Goal: Information Seeking & Learning: Learn about a topic

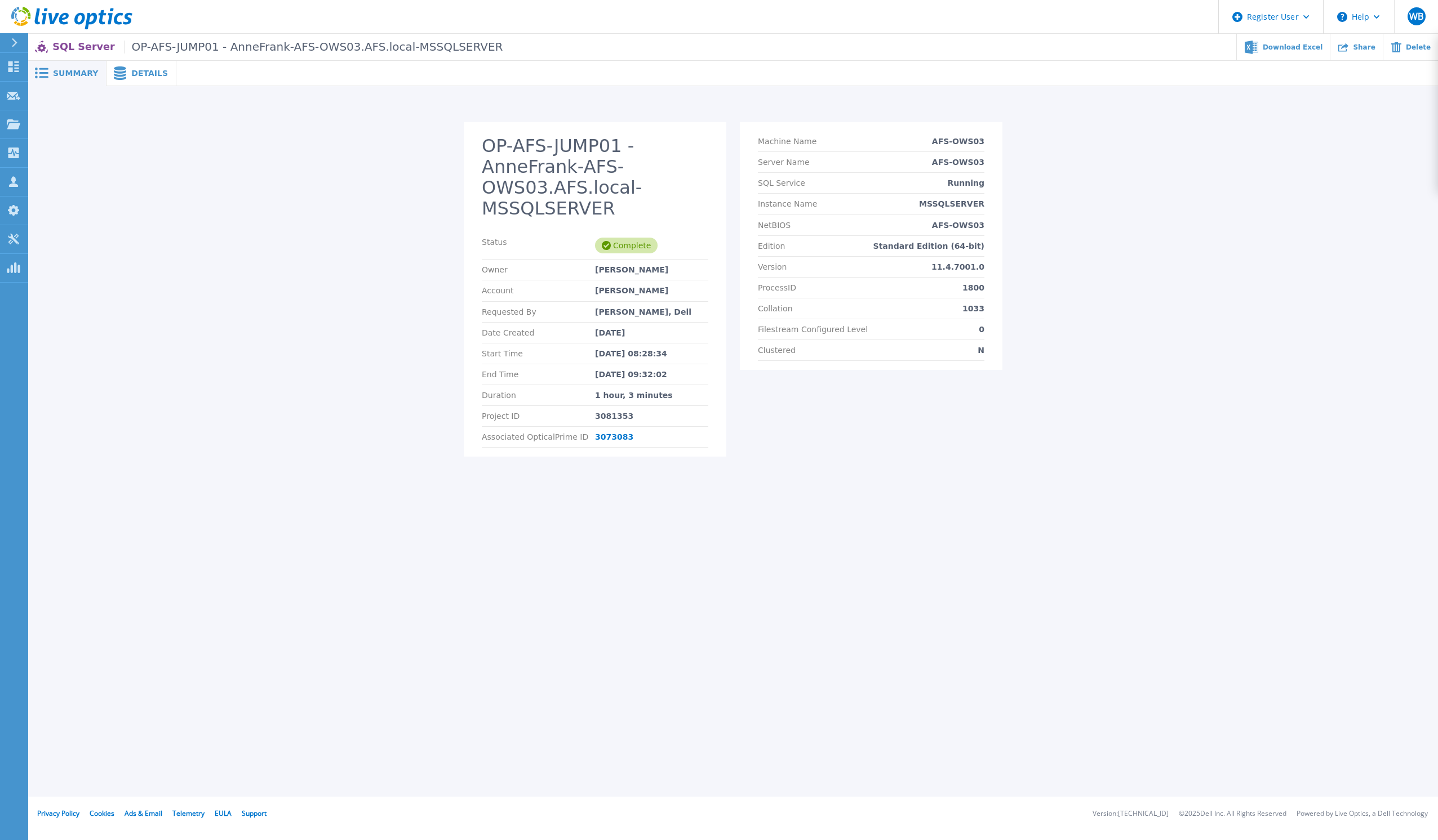
click at [132, 76] on span "Details" at bounding box center [150, 73] width 37 height 8
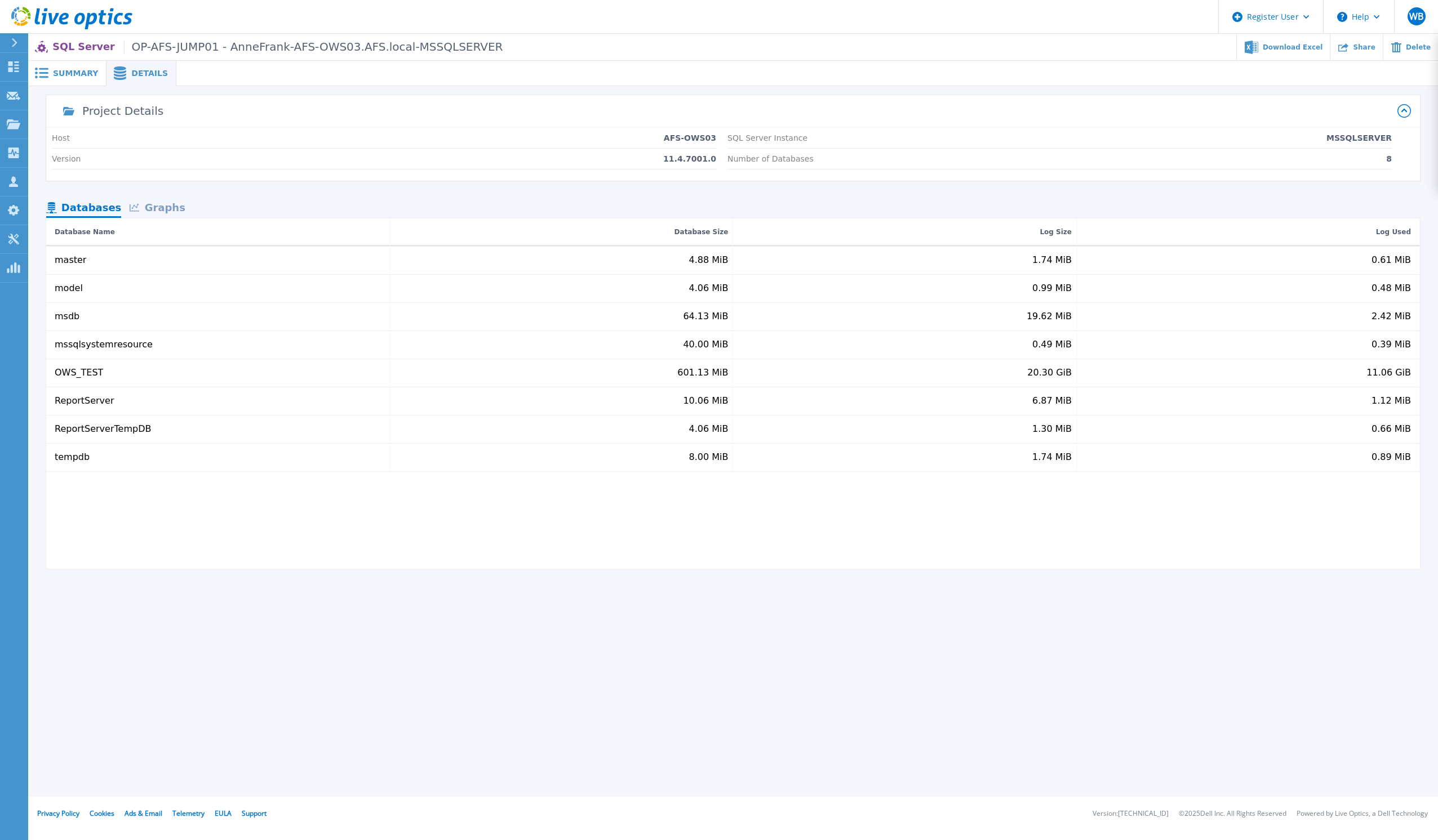
drag, startPoint x: 200, startPoint y: 634, endPoint x: 201, endPoint y: 621, distance: 13.0
click at [200, 632] on div "Summary Details OP-AFS-JUMP01 - AnneFrank-AFS-OWS03.AFS.local-MSSQLSERVER Statu…" at bounding box center [733, 398] width 1410 height 797
click at [160, 209] on div "Graphs" at bounding box center [157, 208] width 72 height 20
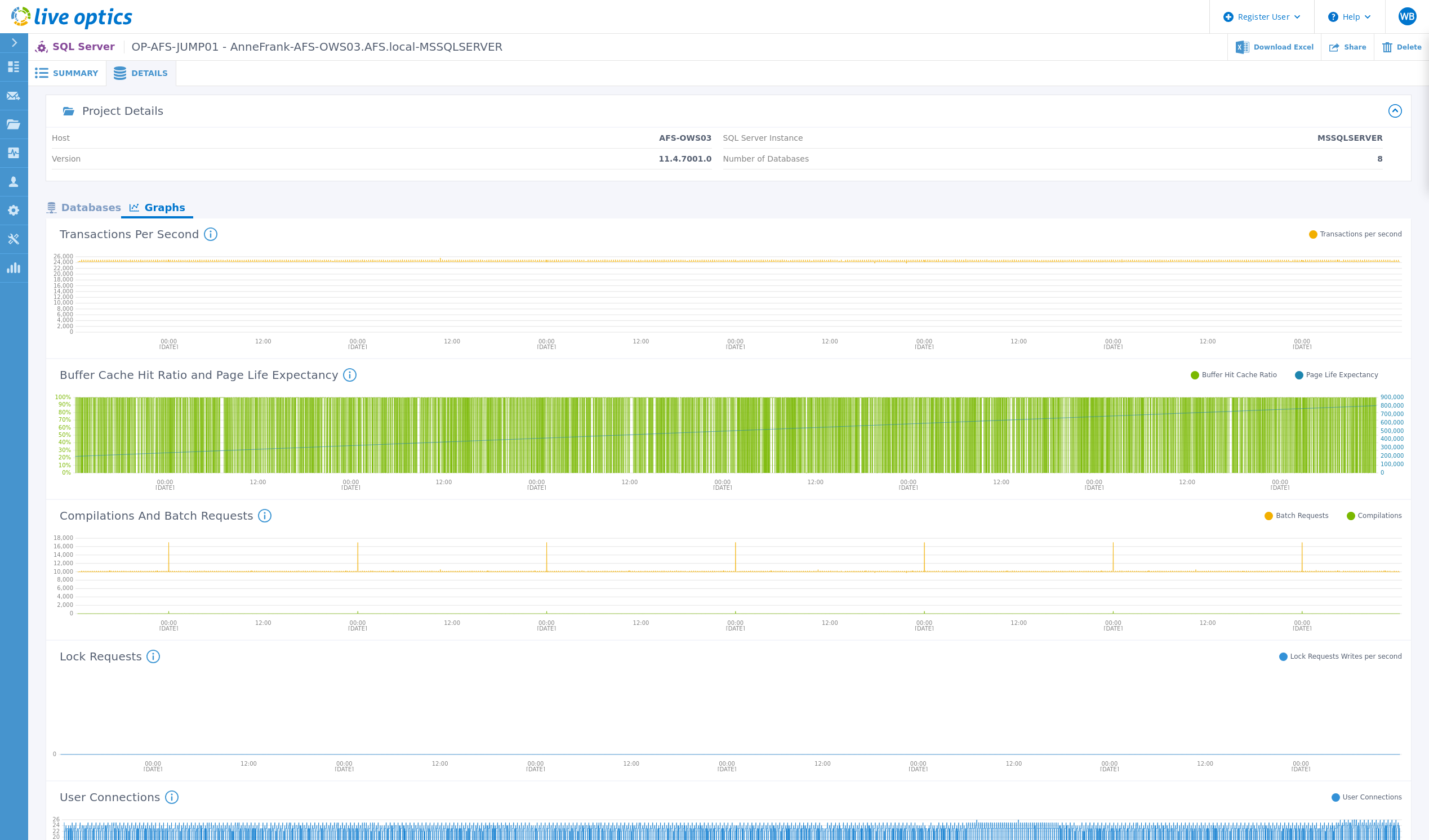
click at [65, 72] on span "Summary" at bounding box center [75, 73] width 45 height 8
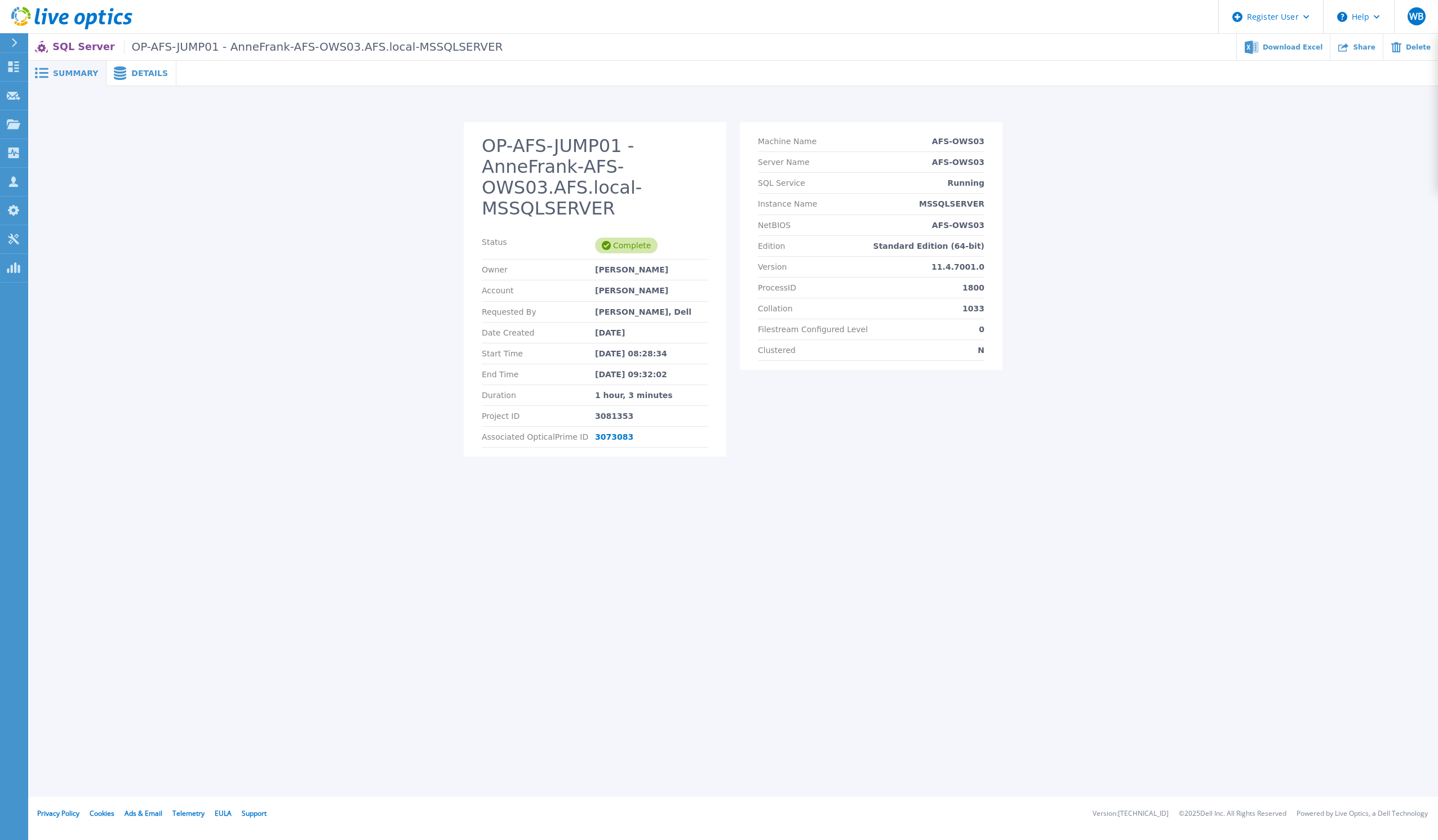
click at [359, 237] on div "OP-AFS-JUMP01 - AnneFrank-AFS-OWS03.AFS.local-MSSQLSERVER Status Complete Owner…" at bounding box center [733, 296] width 1388 height 348
click at [134, 71] on span "Details" at bounding box center [150, 73] width 37 height 8
click at [146, 74] on span "Details" at bounding box center [150, 73] width 37 height 8
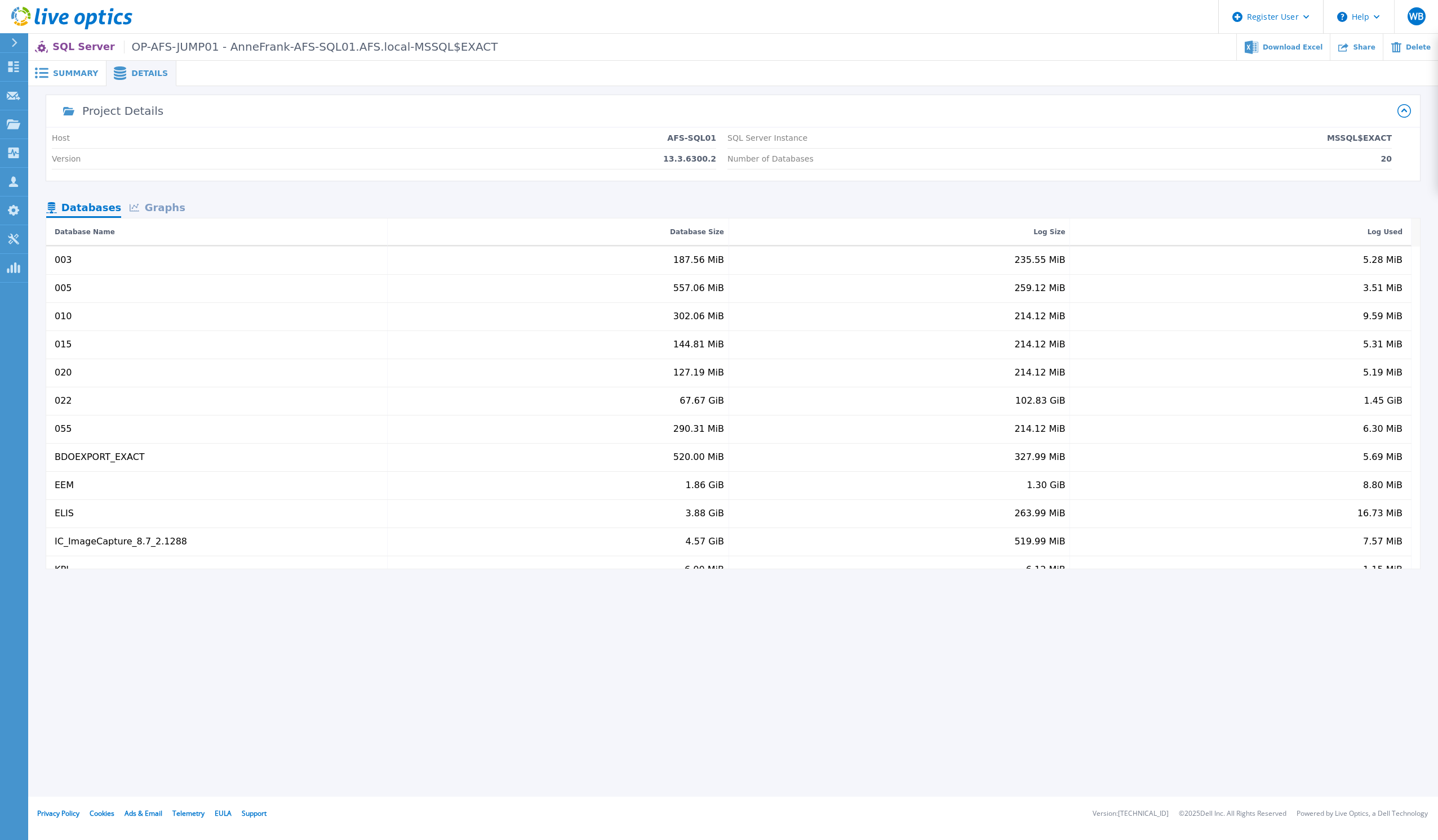
click at [158, 210] on div "Graphs" at bounding box center [157, 208] width 72 height 20
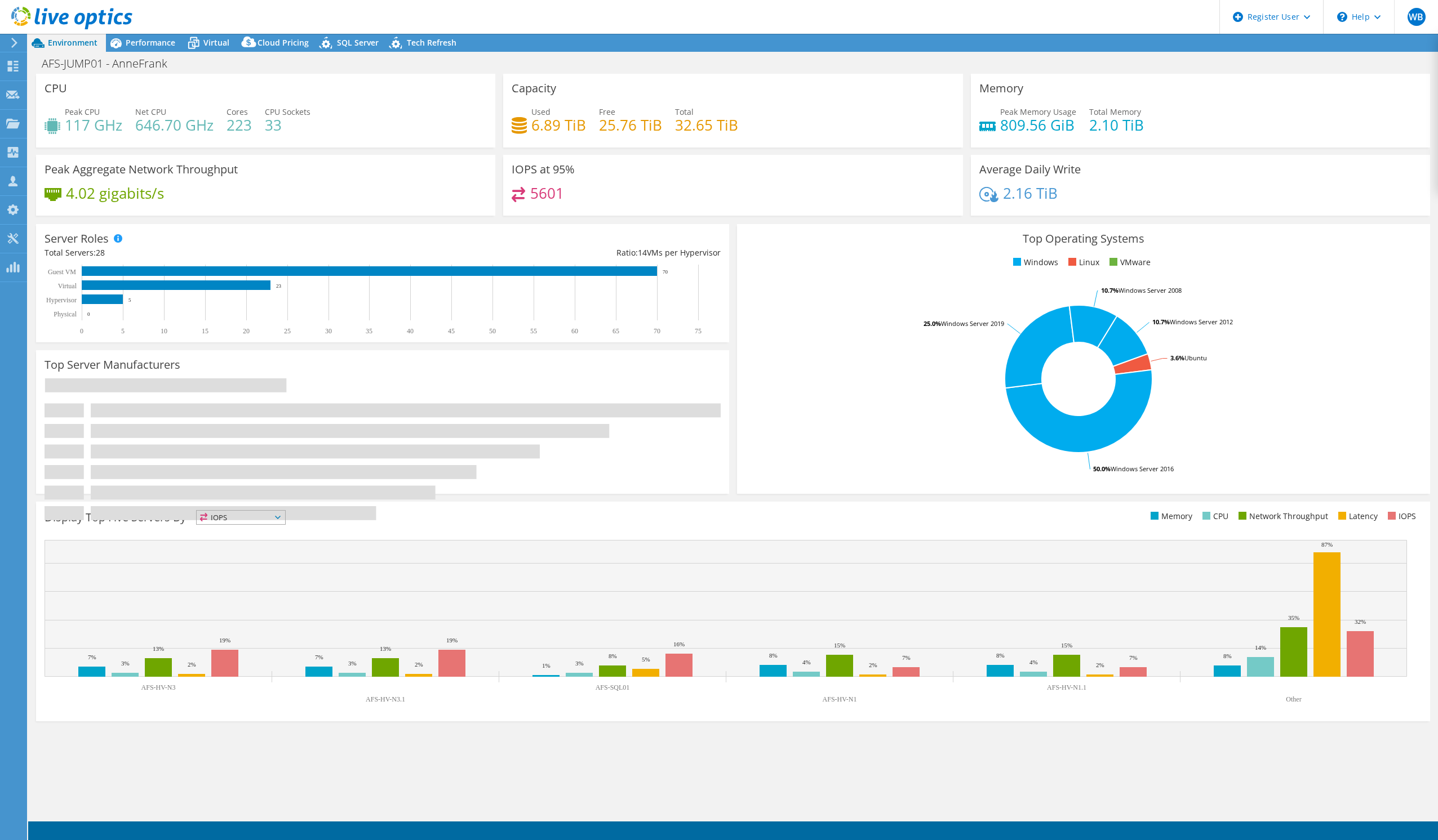
select select "EUFrankfurt"
select select "EUR"
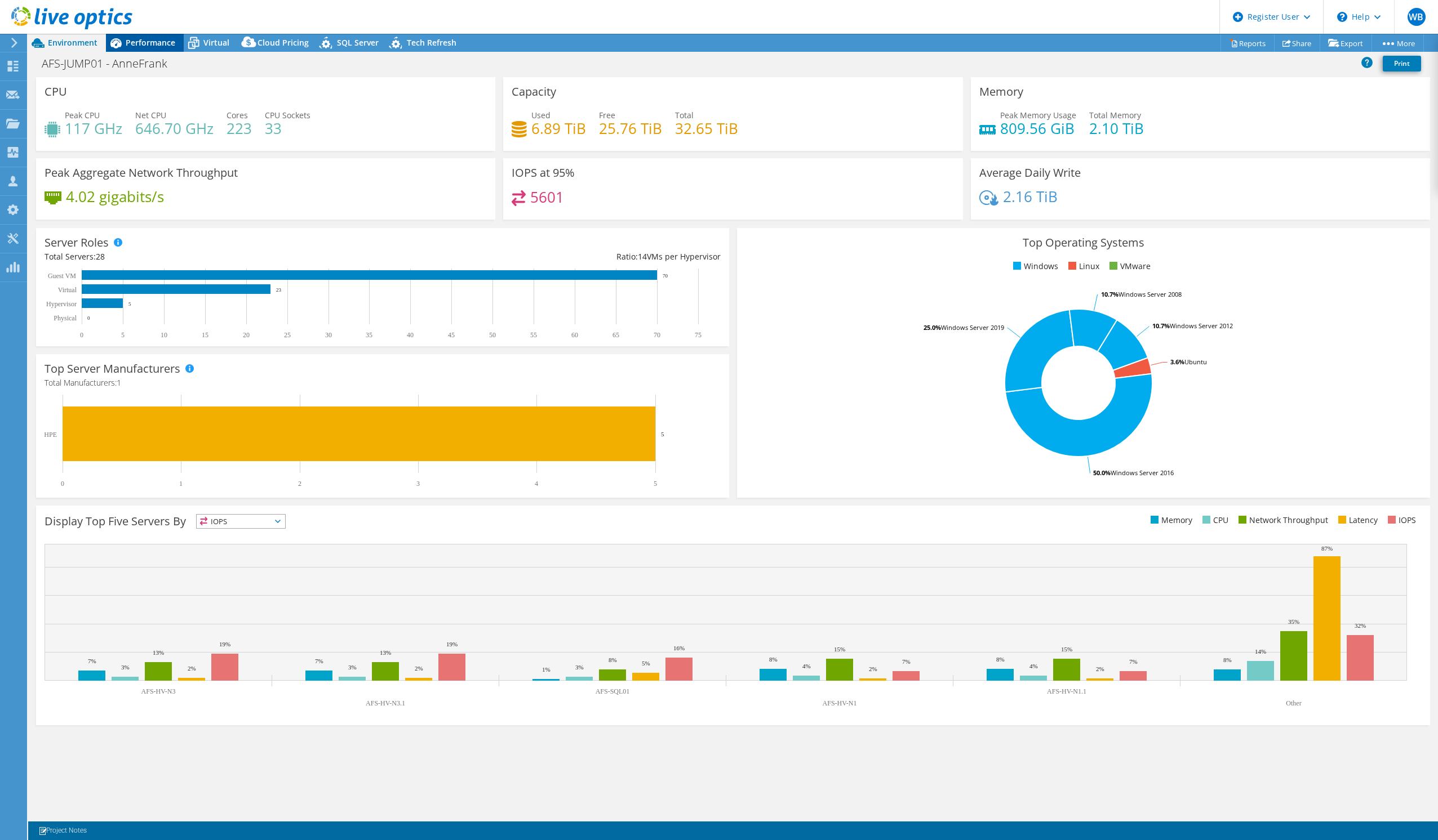
click at [149, 41] on span "Performance" at bounding box center [151, 42] width 50 height 11
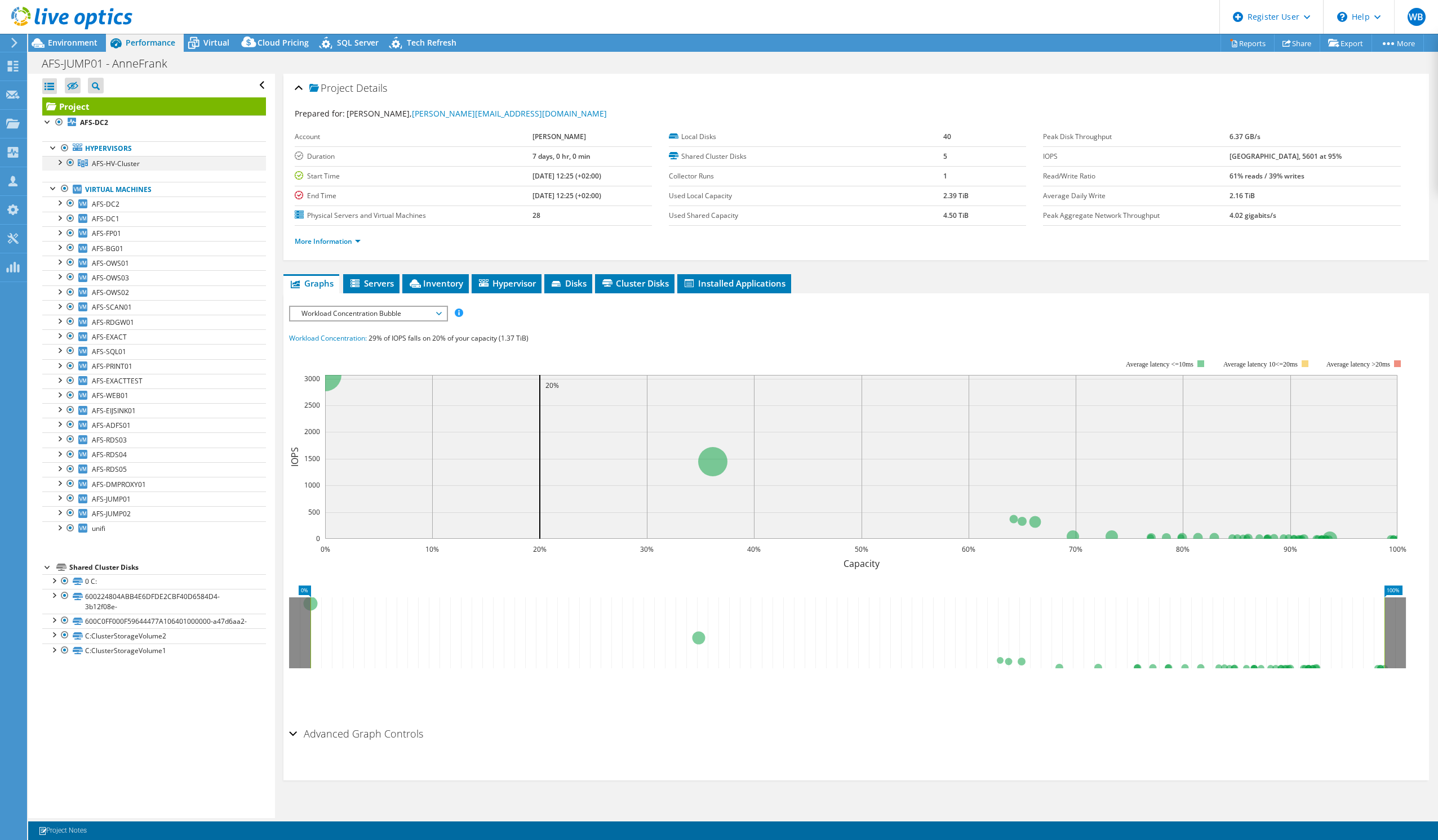
click at [60, 161] on div at bounding box center [59, 162] width 11 height 11
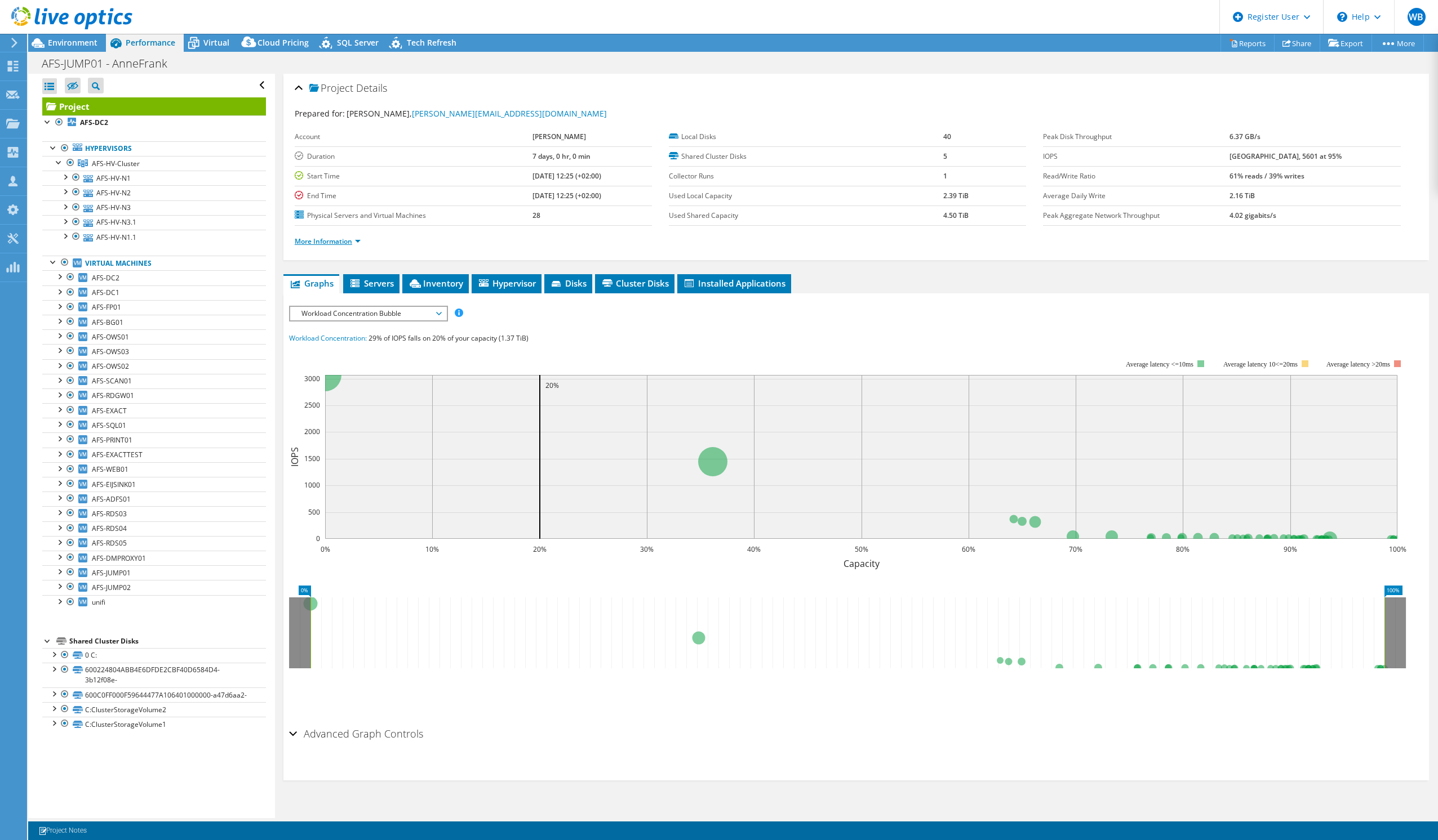
click at [339, 244] on link "More Information" at bounding box center [328, 241] width 66 height 10
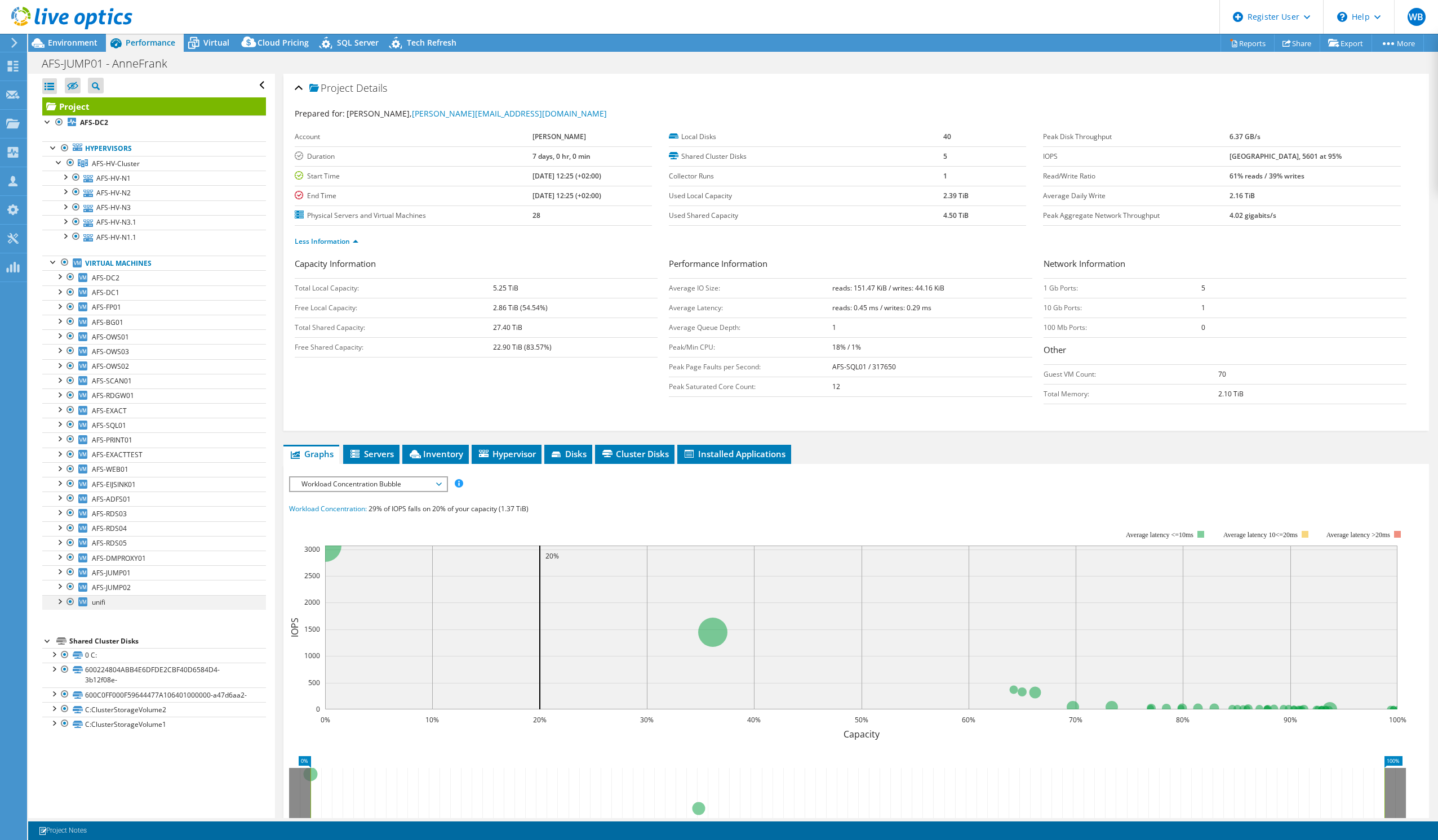
click at [59, 600] on div at bounding box center [59, 601] width 11 height 11
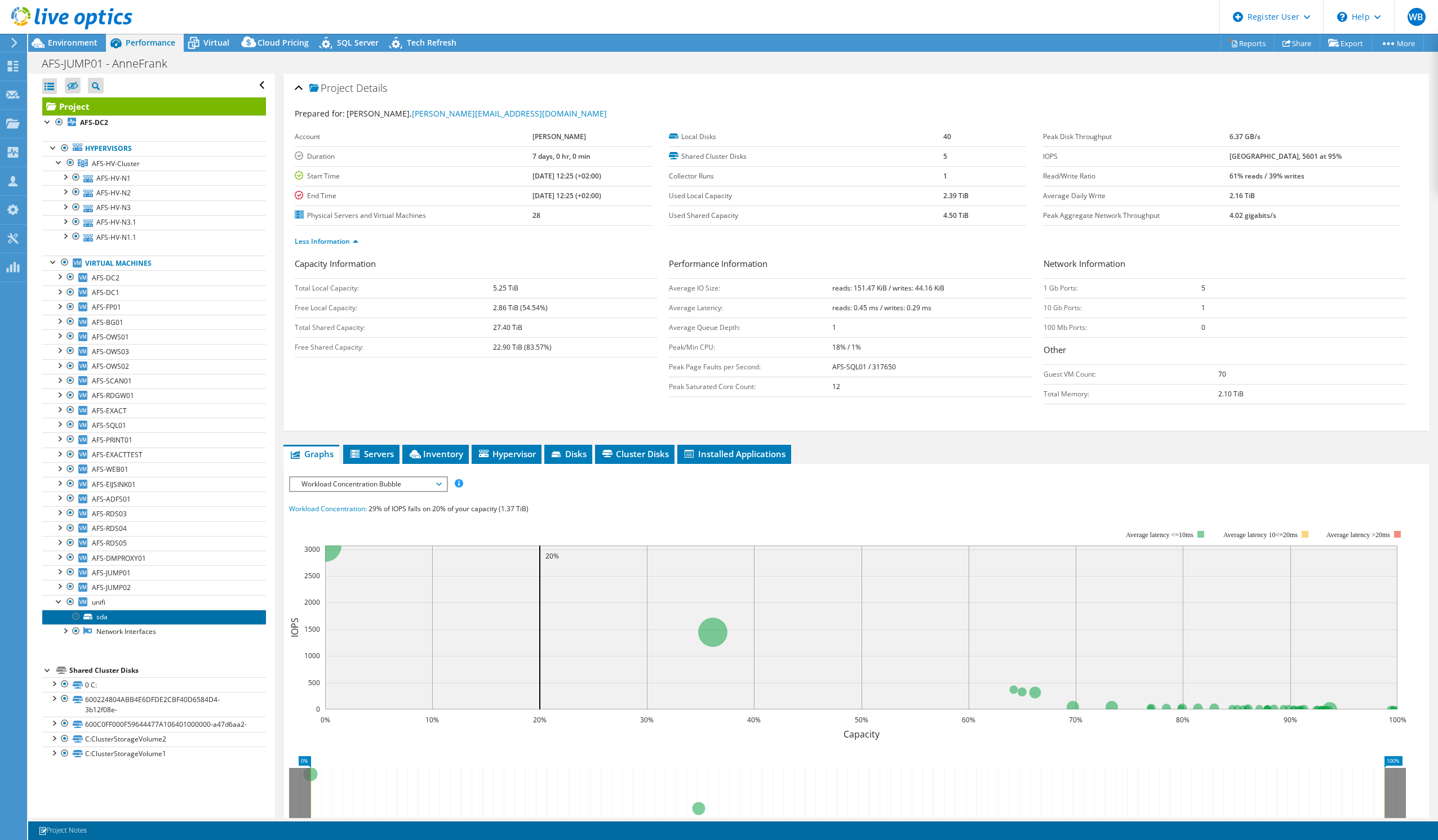
click at [86, 618] on icon at bounding box center [88, 616] width 9 height 6
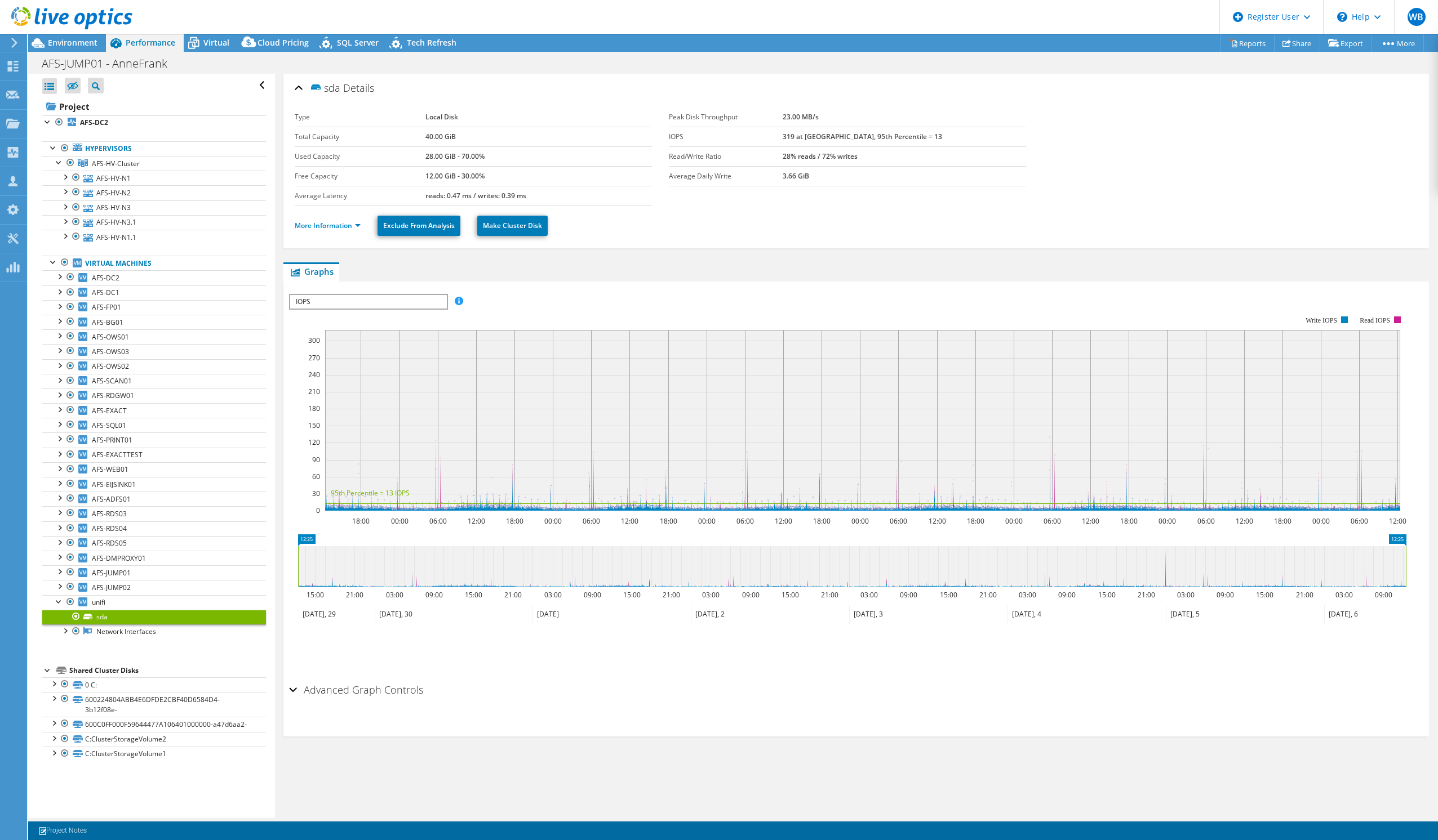
click at [366, 303] on span "IOPS" at bounding box center [368, 301] width 156 height 13
click at [367, 327] on li "Disk Throughput" at bounding box center [368, 329] width 156 height 13
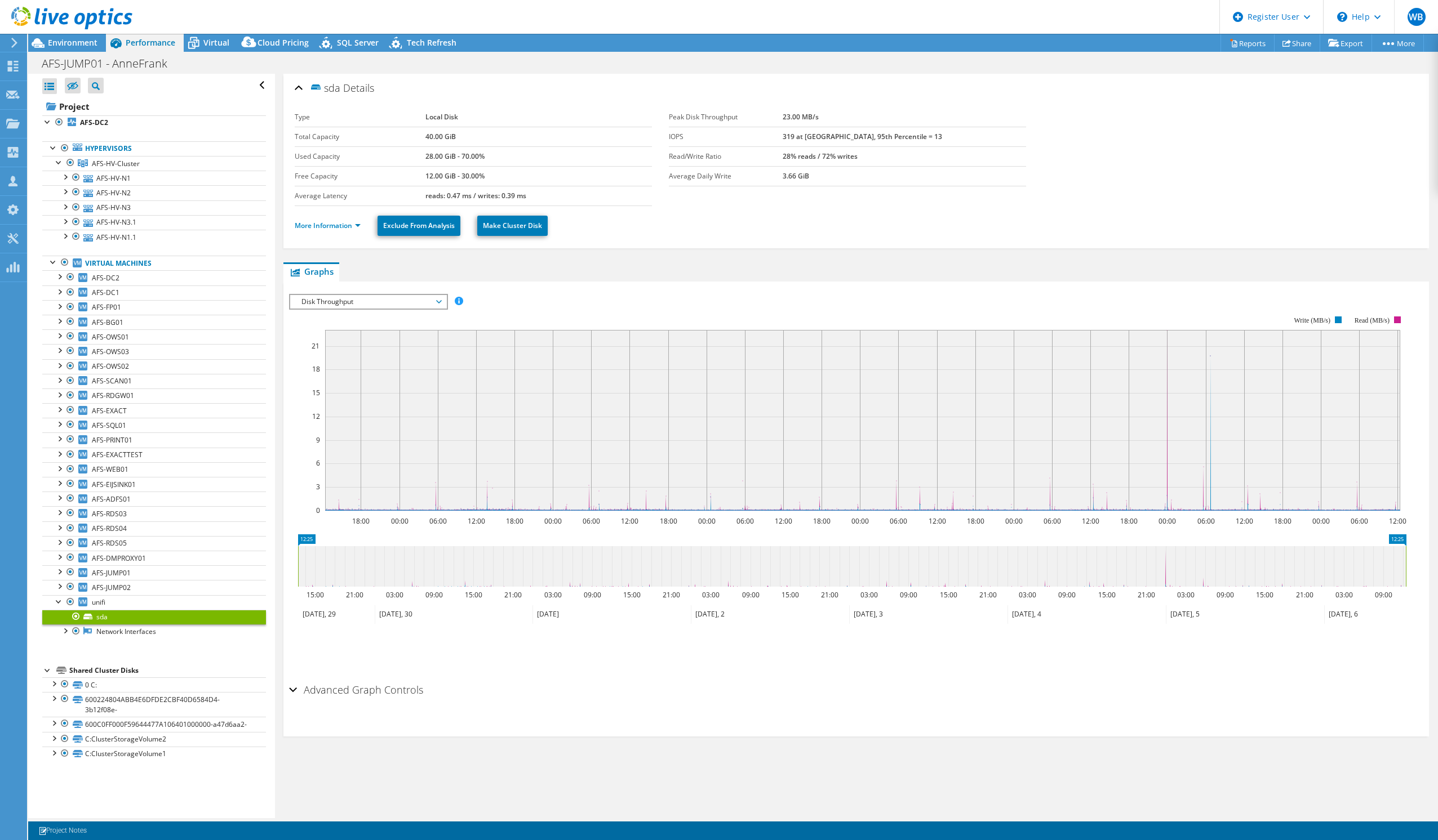
click at [402, 306] on span "Disk Throughput" at bounding box center [368, 301] width 145 height 13
click at [373, 369] on li "Queue Depth" at bounding box center [368, 369] width 156 height 13
click at [438, 304] on span "Queue Depth" at bounding box center [368, 301] width 145 height 13
click at [433, 350] on li "Latency" at bounding box center [368, 356] width 156 height 13
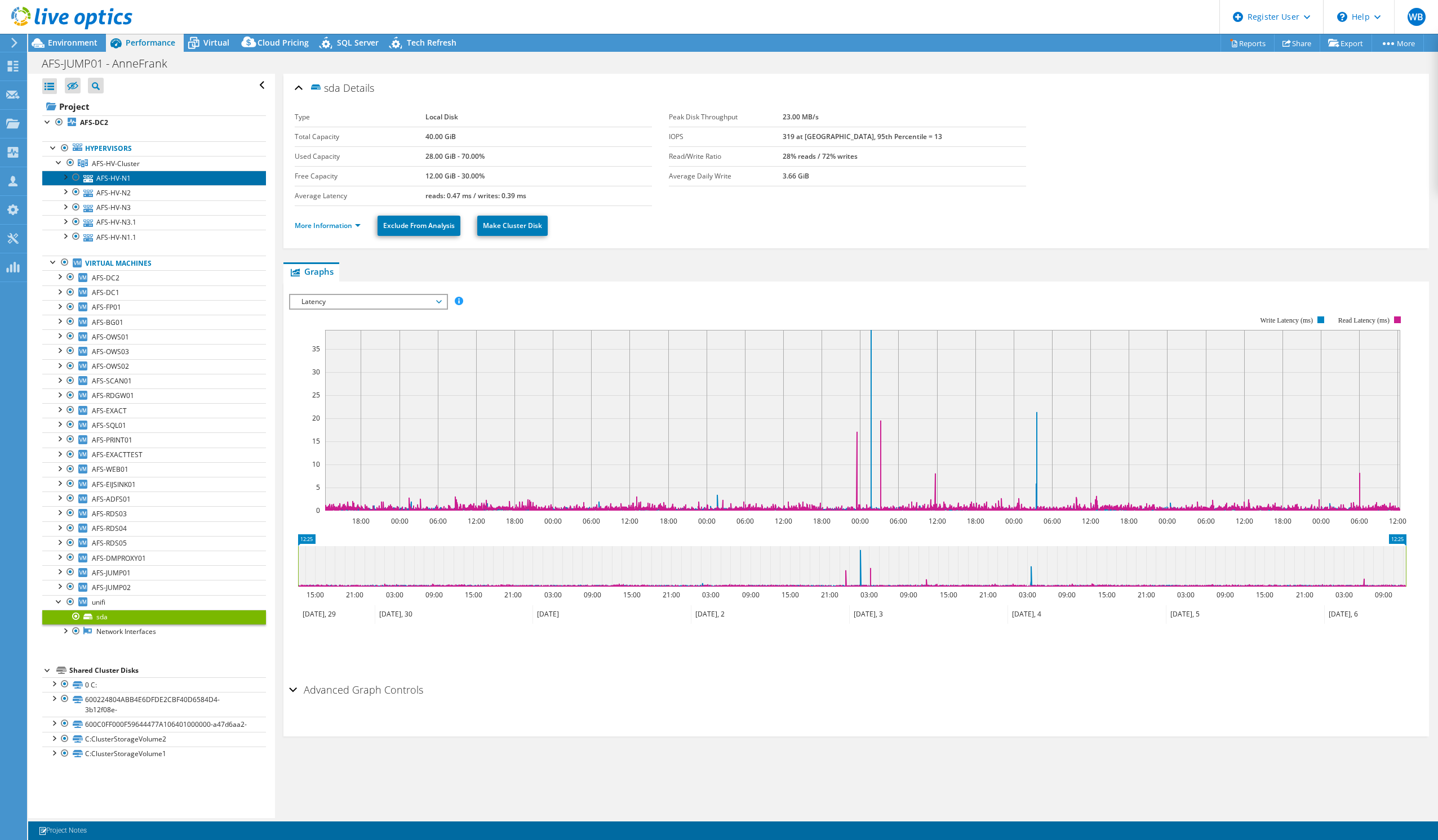
click at [107, 174] on link "AFS-HV-N1" at bounding box center [154, 178] width 224 height 15
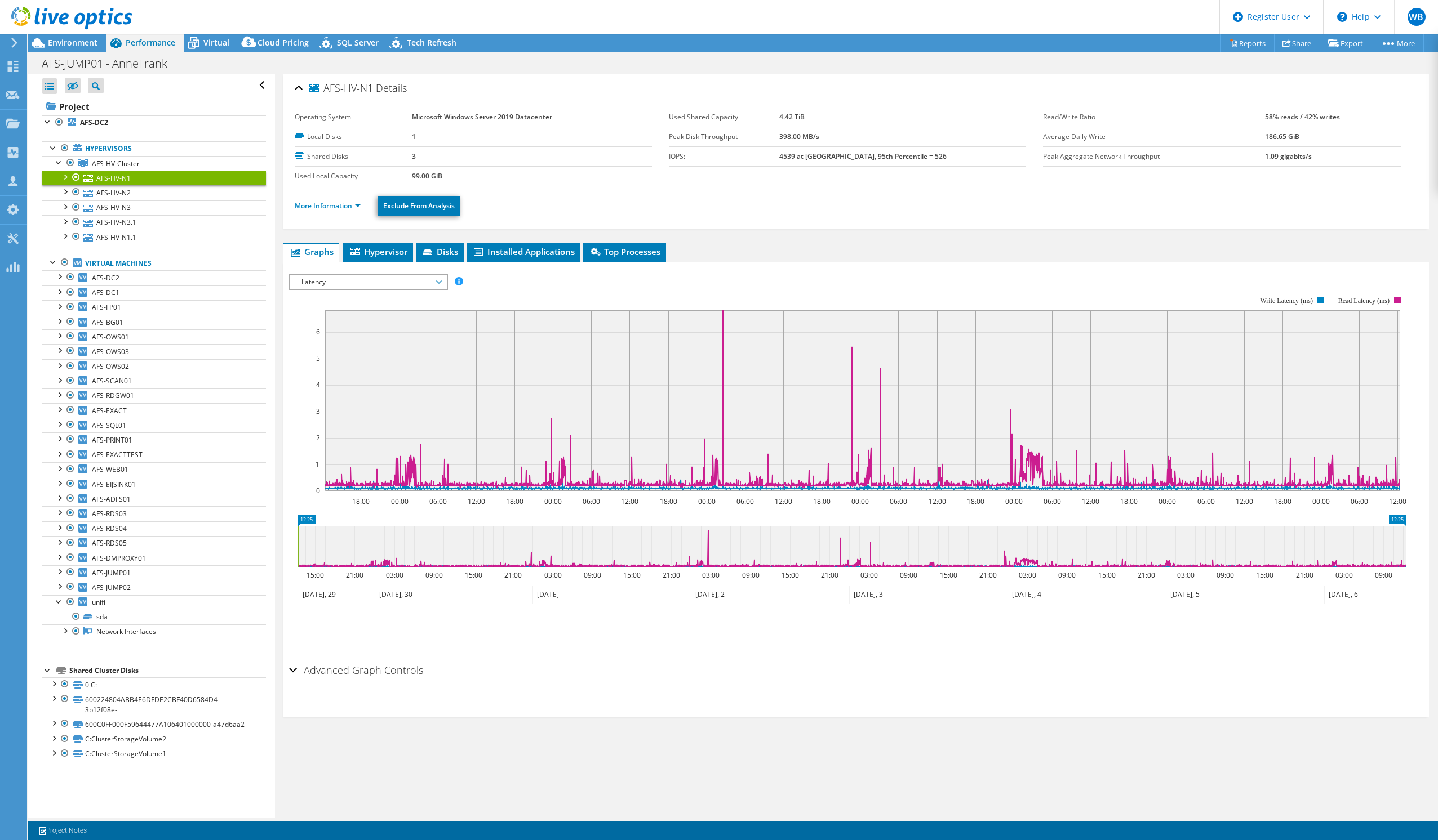
click at [340, 205] on link "More Information" at bounding box center [328, 205] width 66 height 10
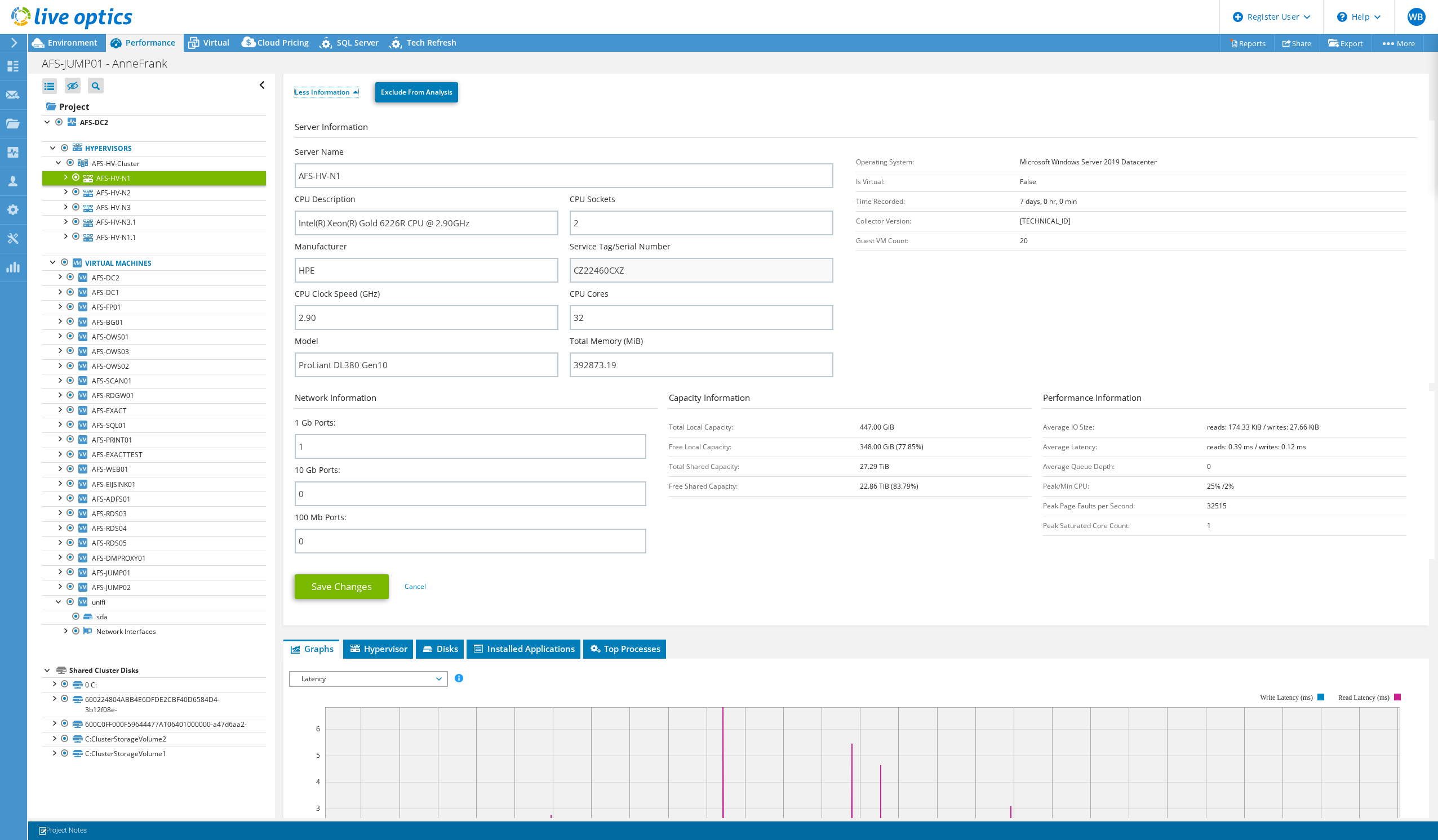
scroll to position [112, 0]
click at [439, 644] on span "Disks" at bounding box center [440, 650] width 37 height 11
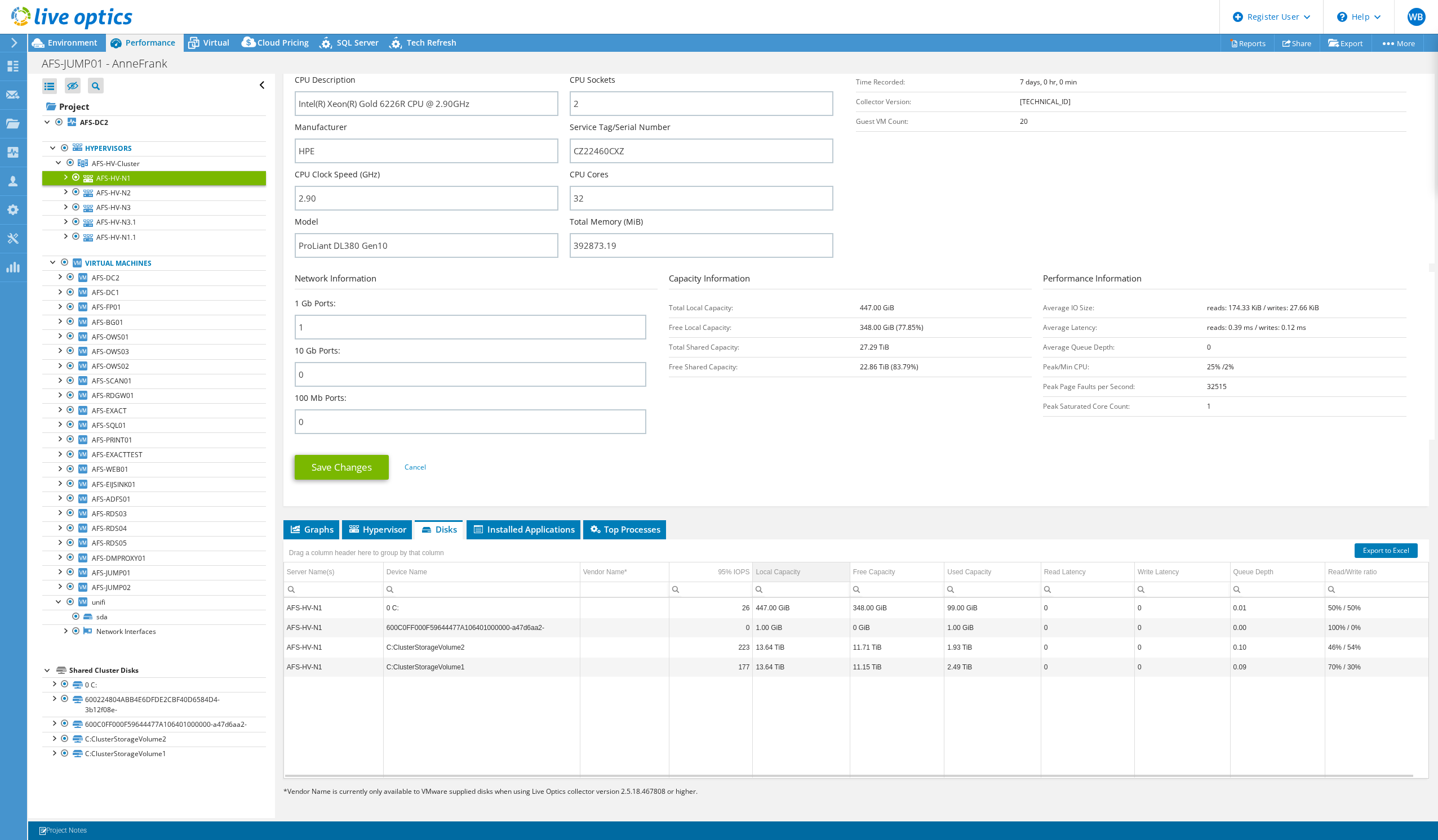
scroll to position [236, 0]
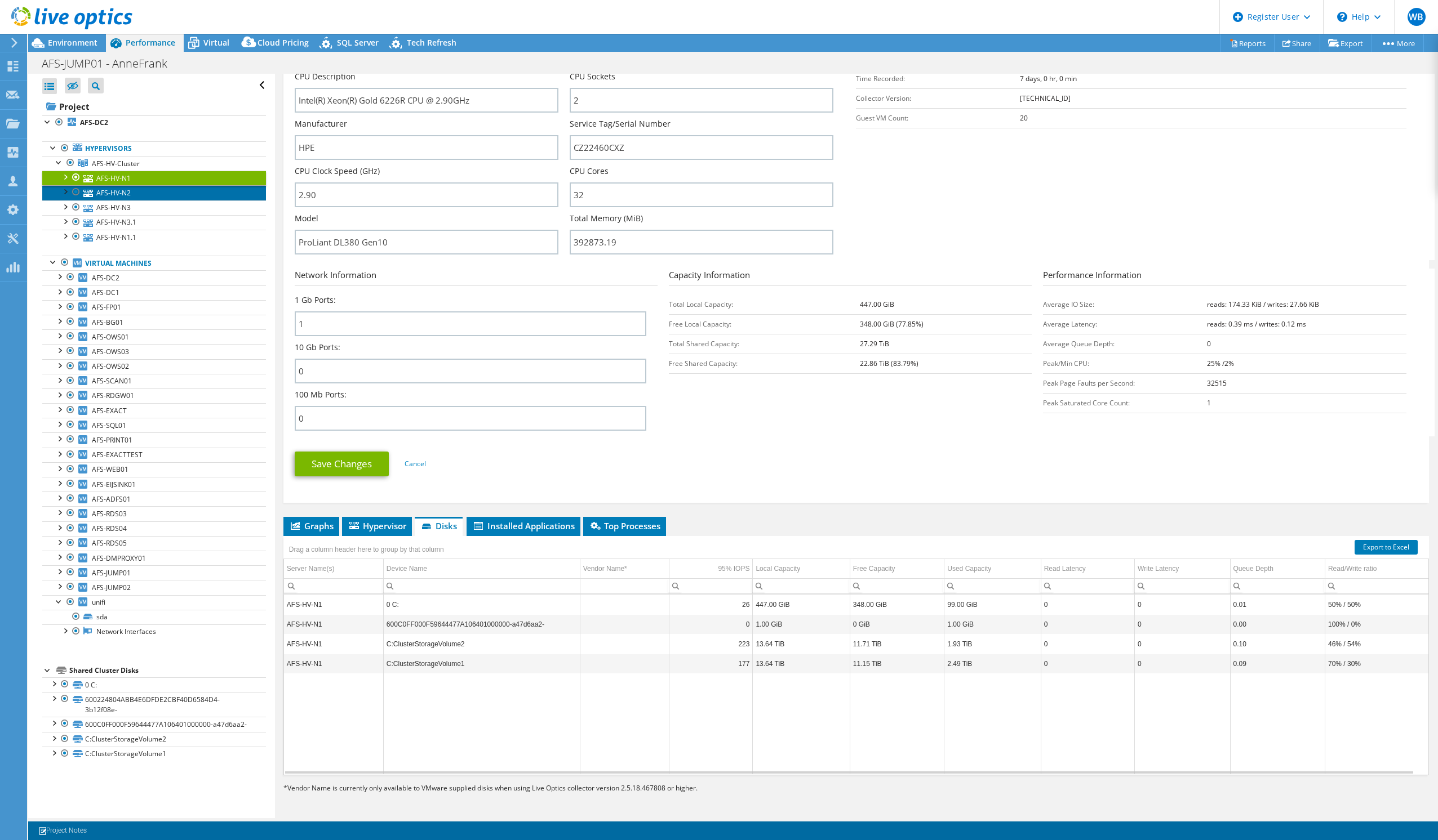
click at [116, 194] on link "AFS-HV-N2" at bounding box center [154, 193] width 224 height 15
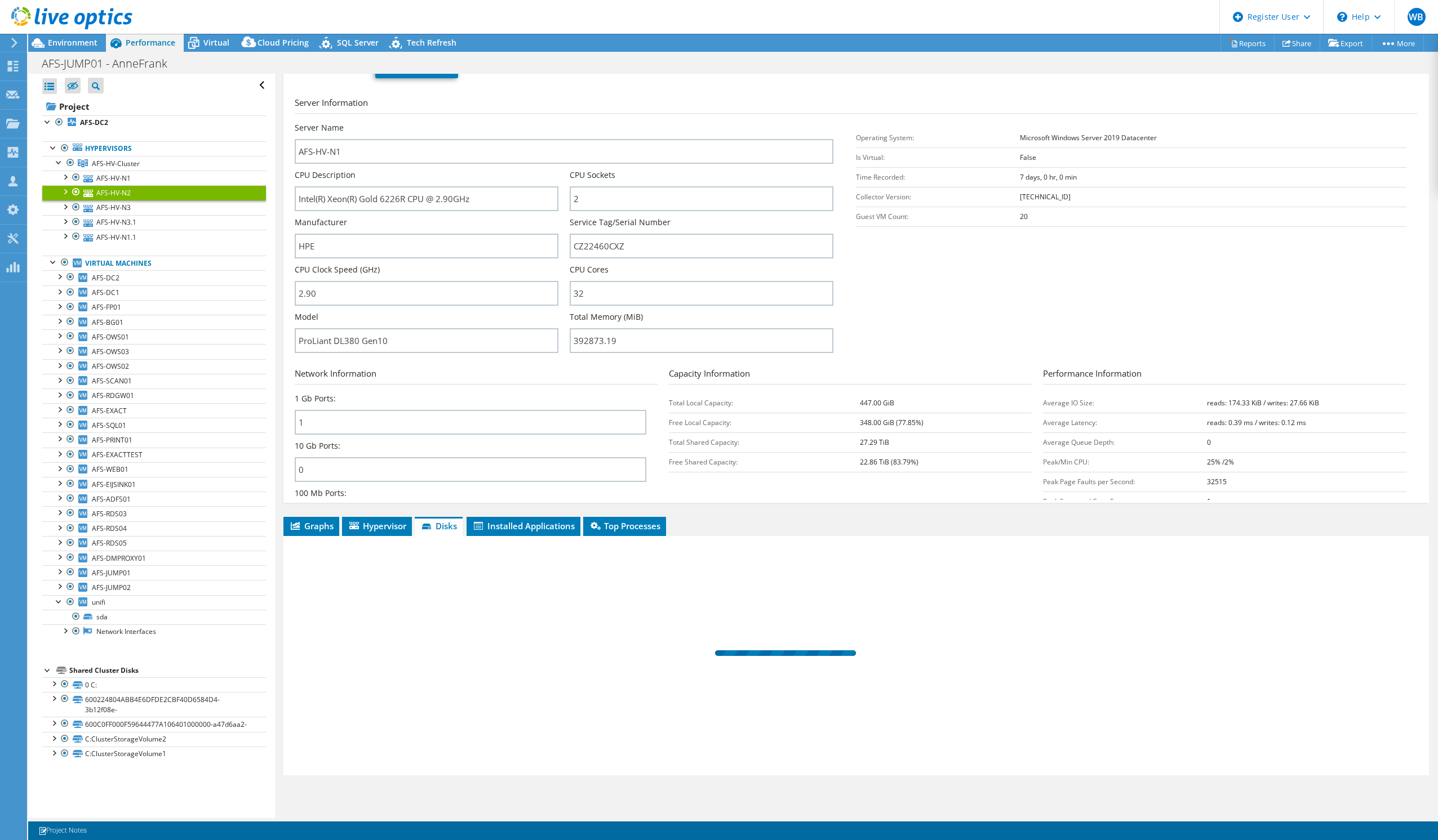
scroll to position [0, 0]
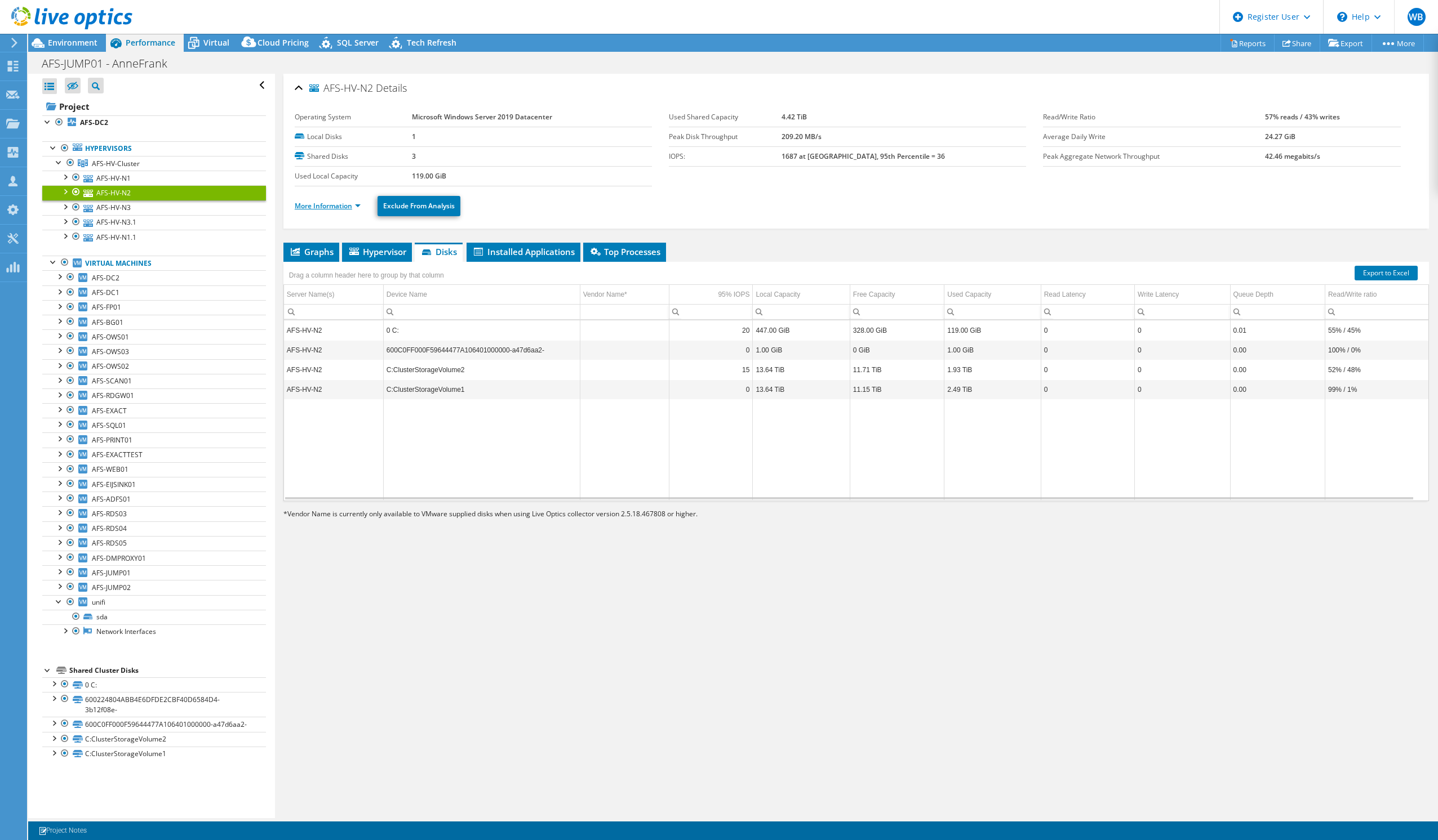
click at [339, 208] on link "More Information" at bounding box center [328, 205] width 66 height 10
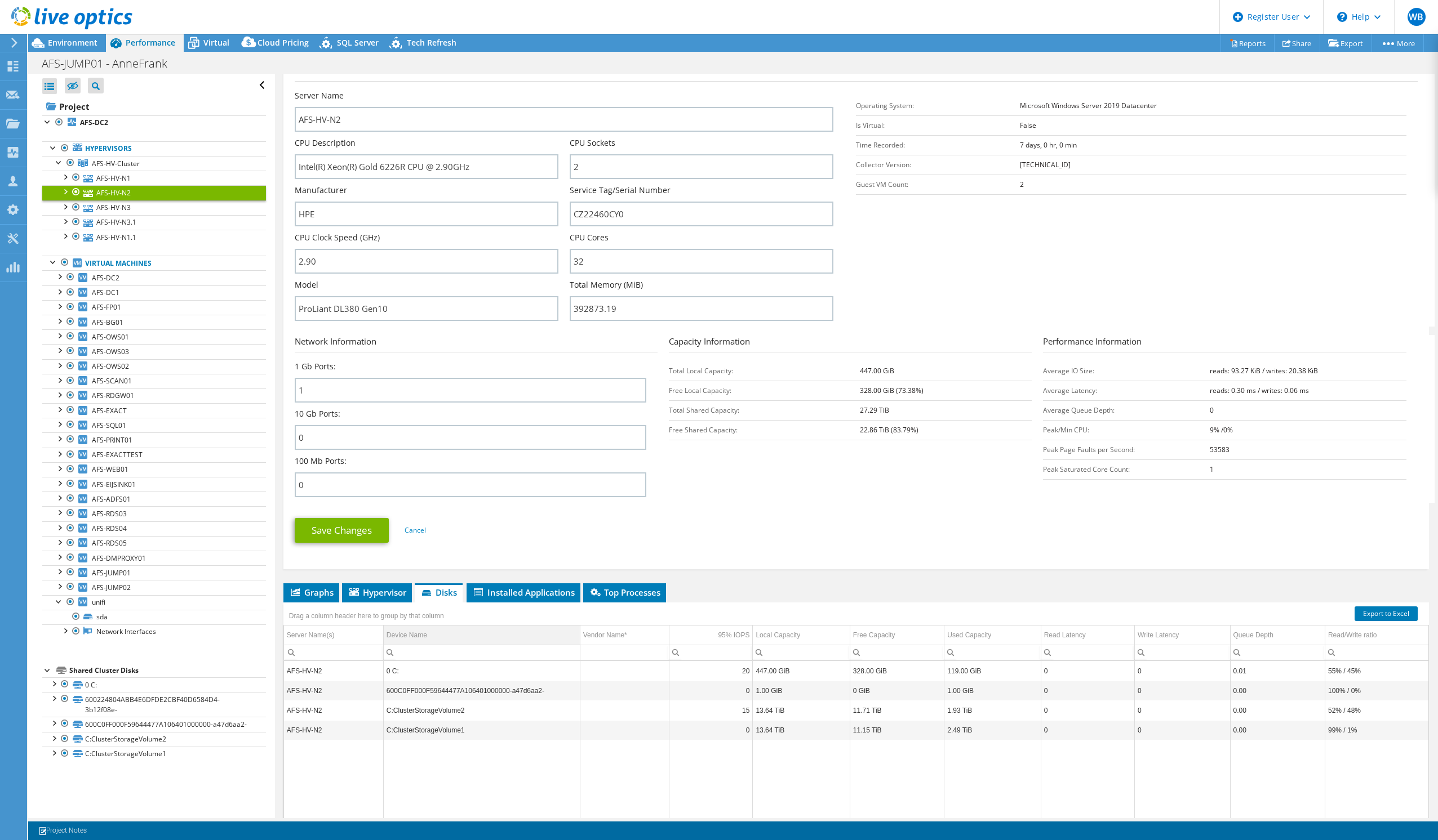
scroll to position [236, 0]
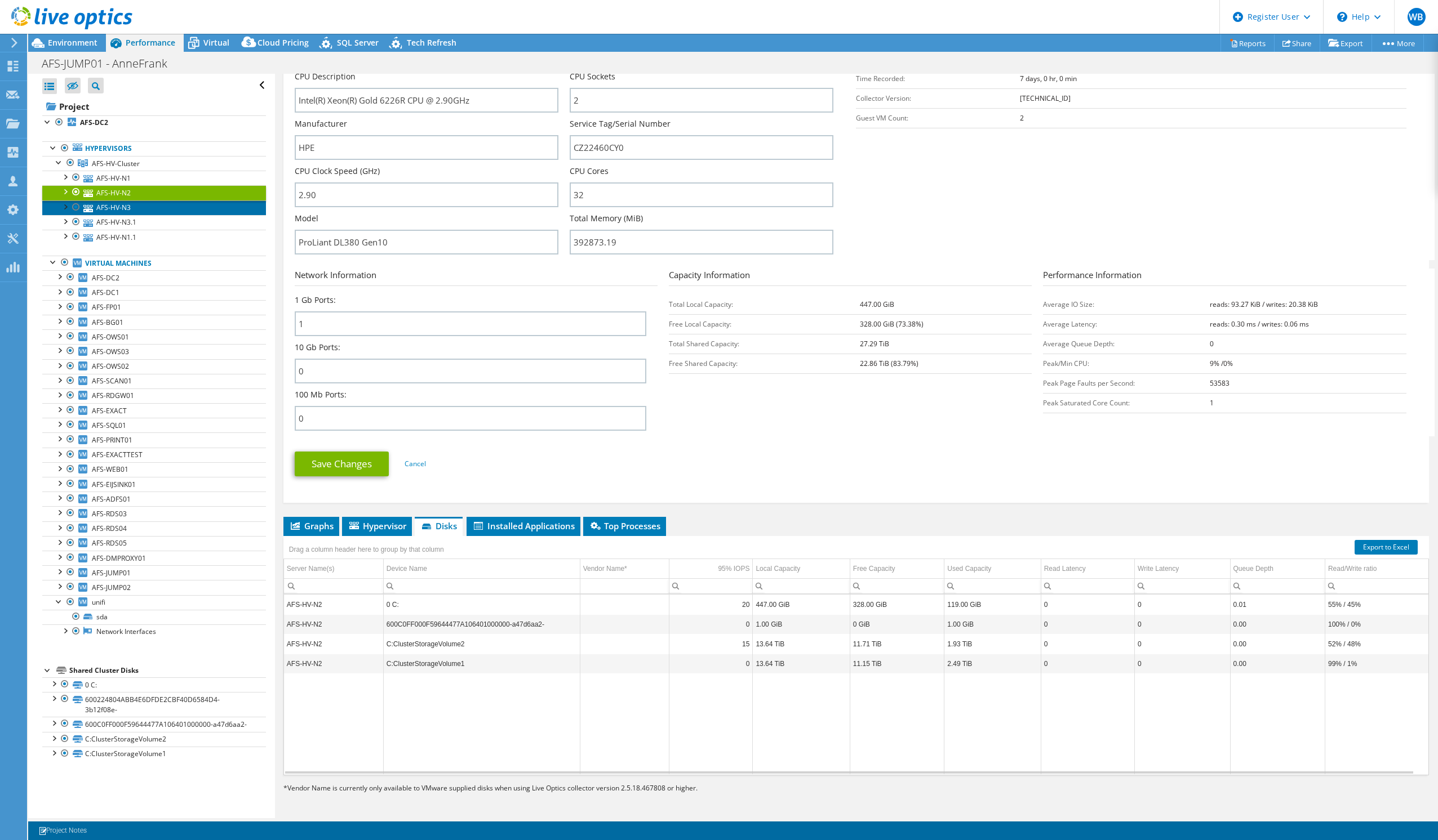
click at [149, 210] on link "AFS-HV-N3" at bounding box center [154, 208] width 224 height 15
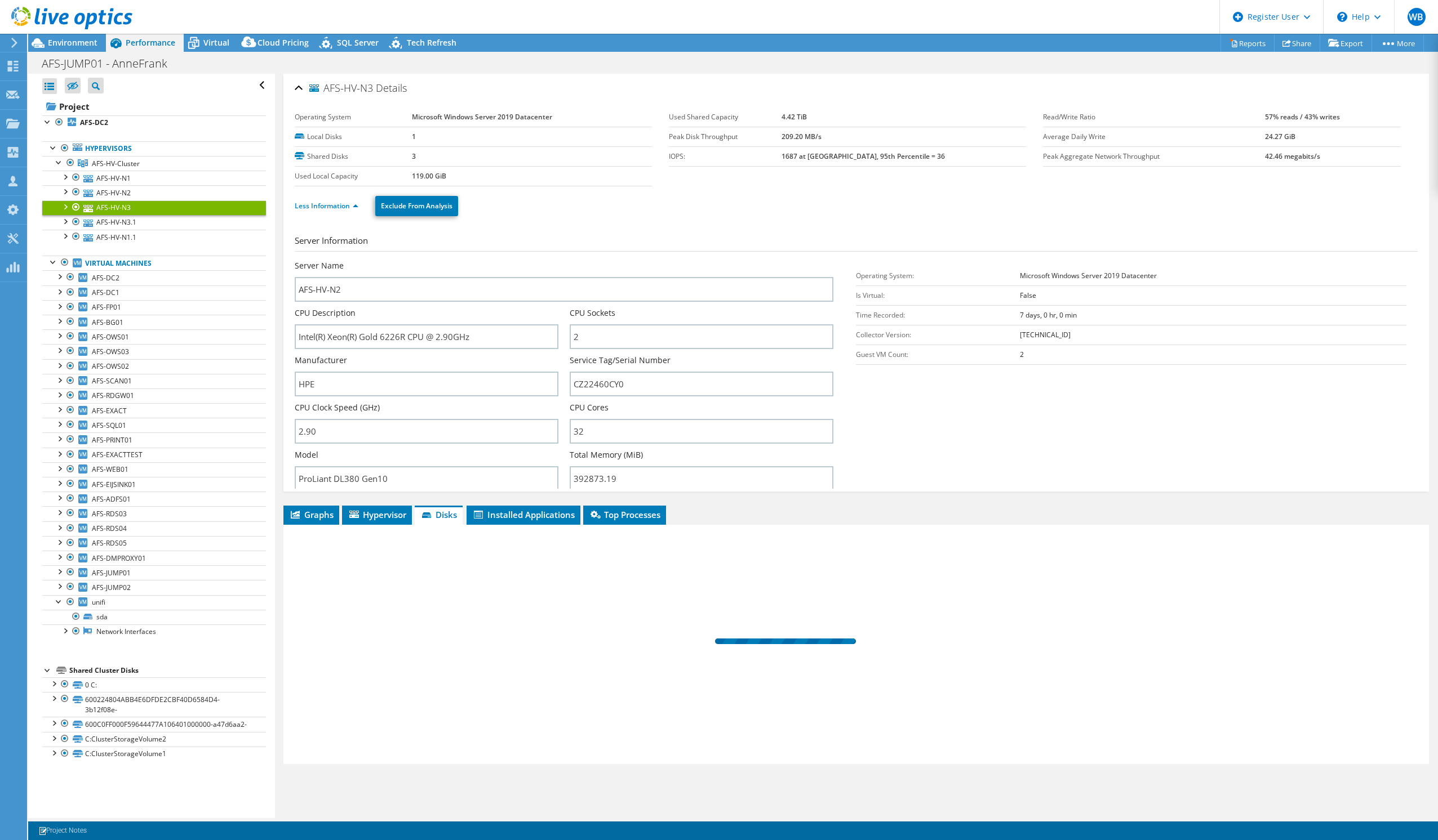
scroll to position [0, 0]
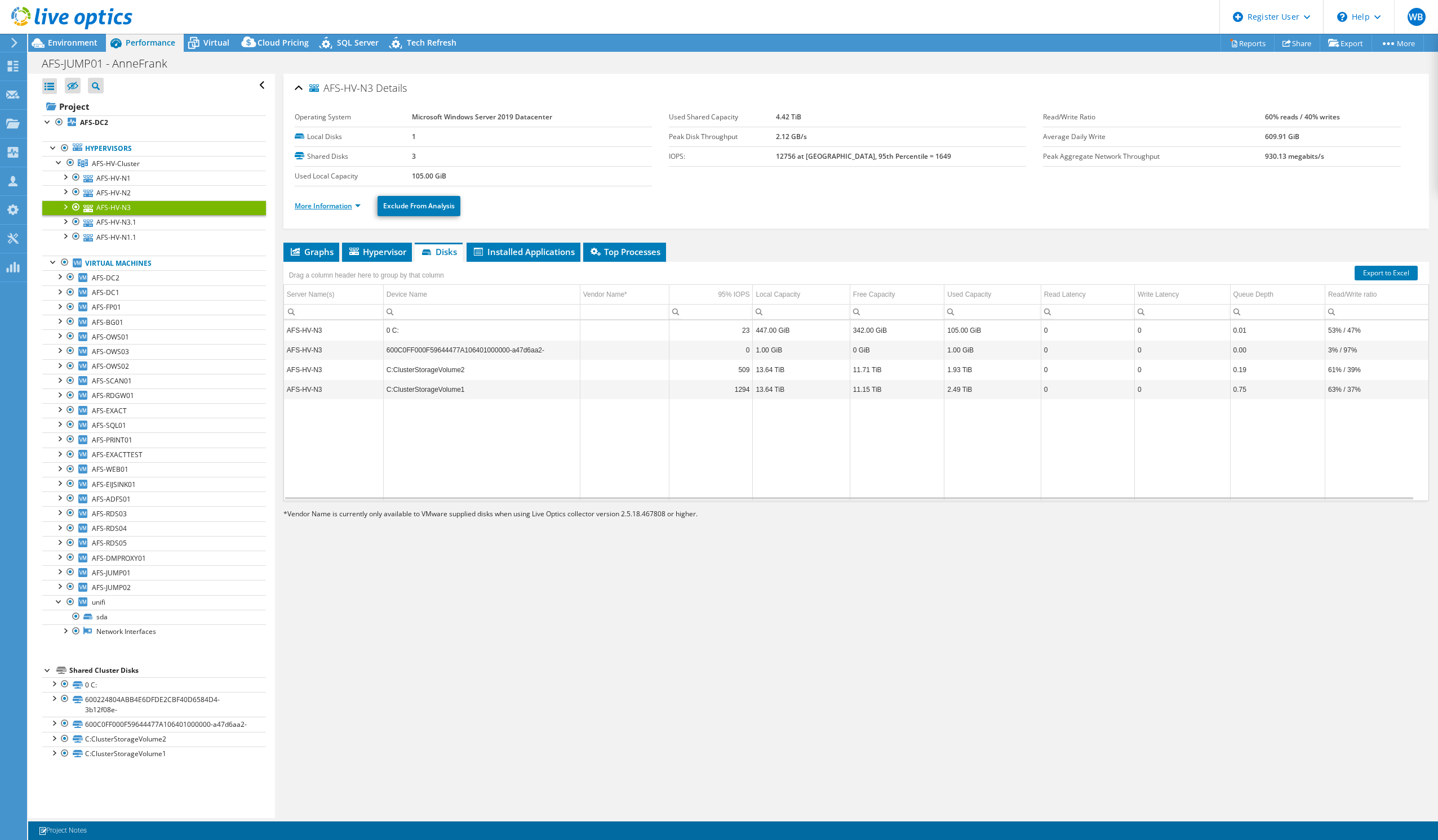
click at [325, 201] on link "More Information" at bounding box center [328, 205] width 66 height 10
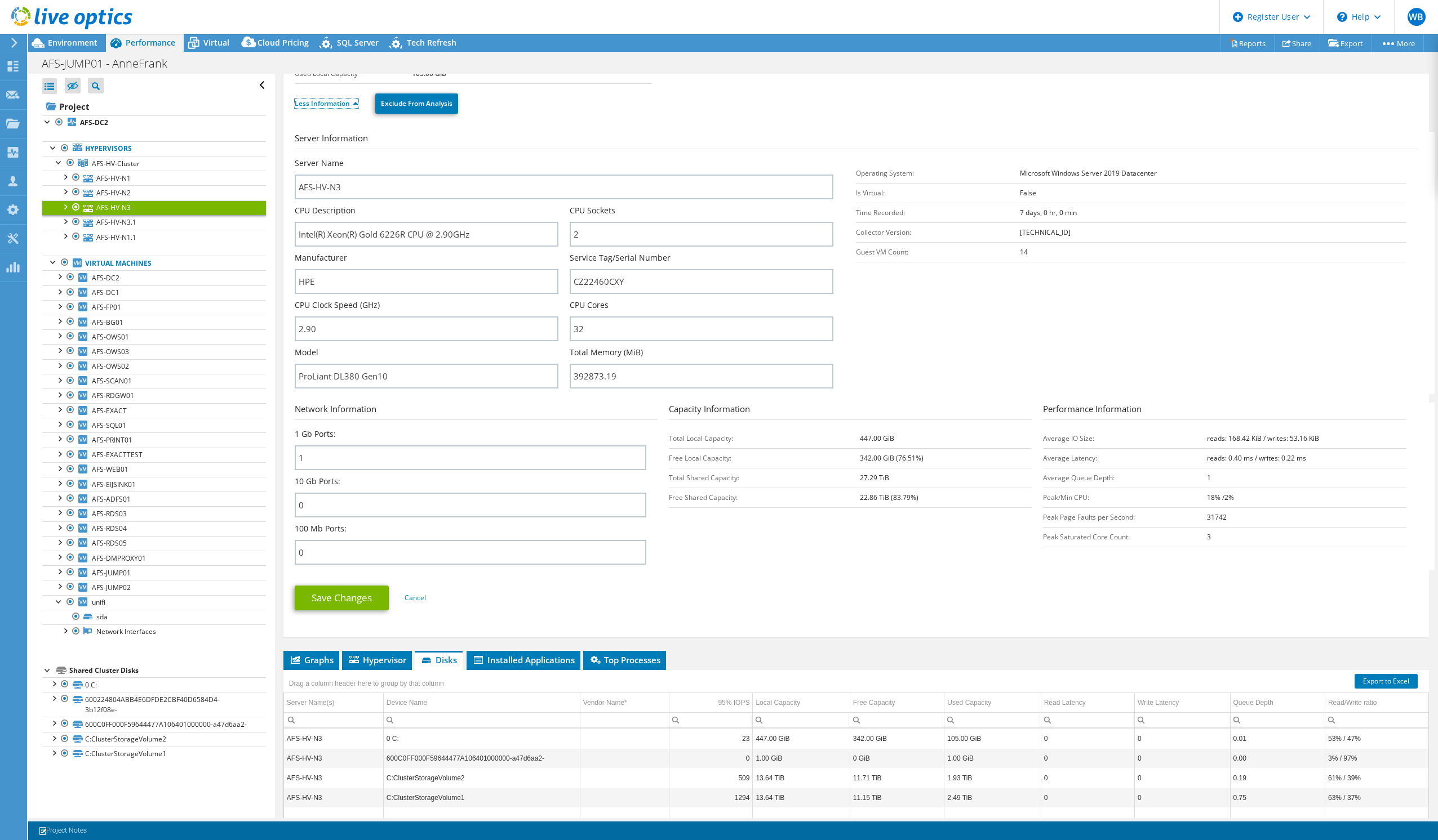
scroll to position [226, 0]
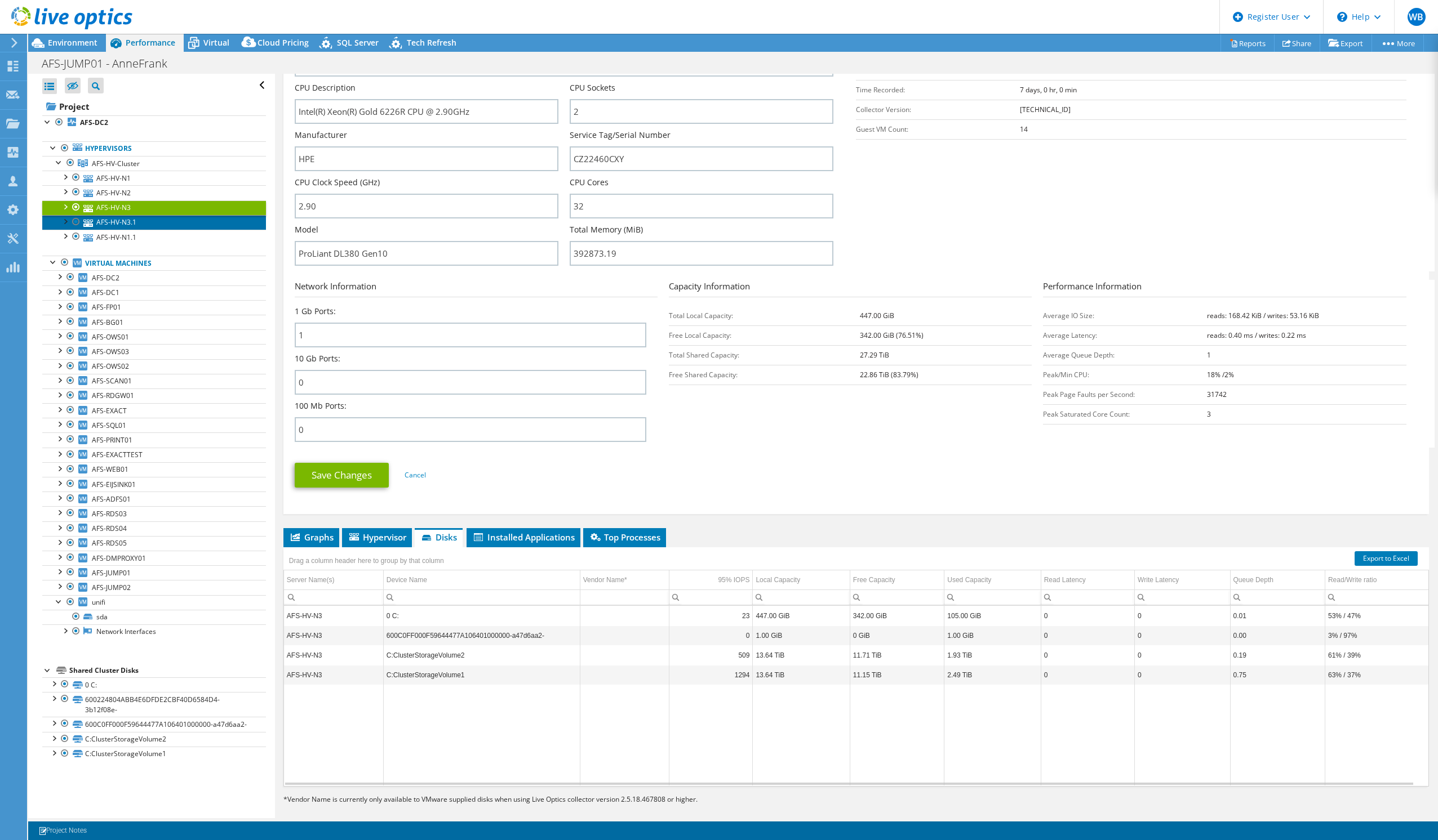
click at [111, 221] on link "AFS-HV-N3.1" at bounding box center [154, 222] width 224 height 15
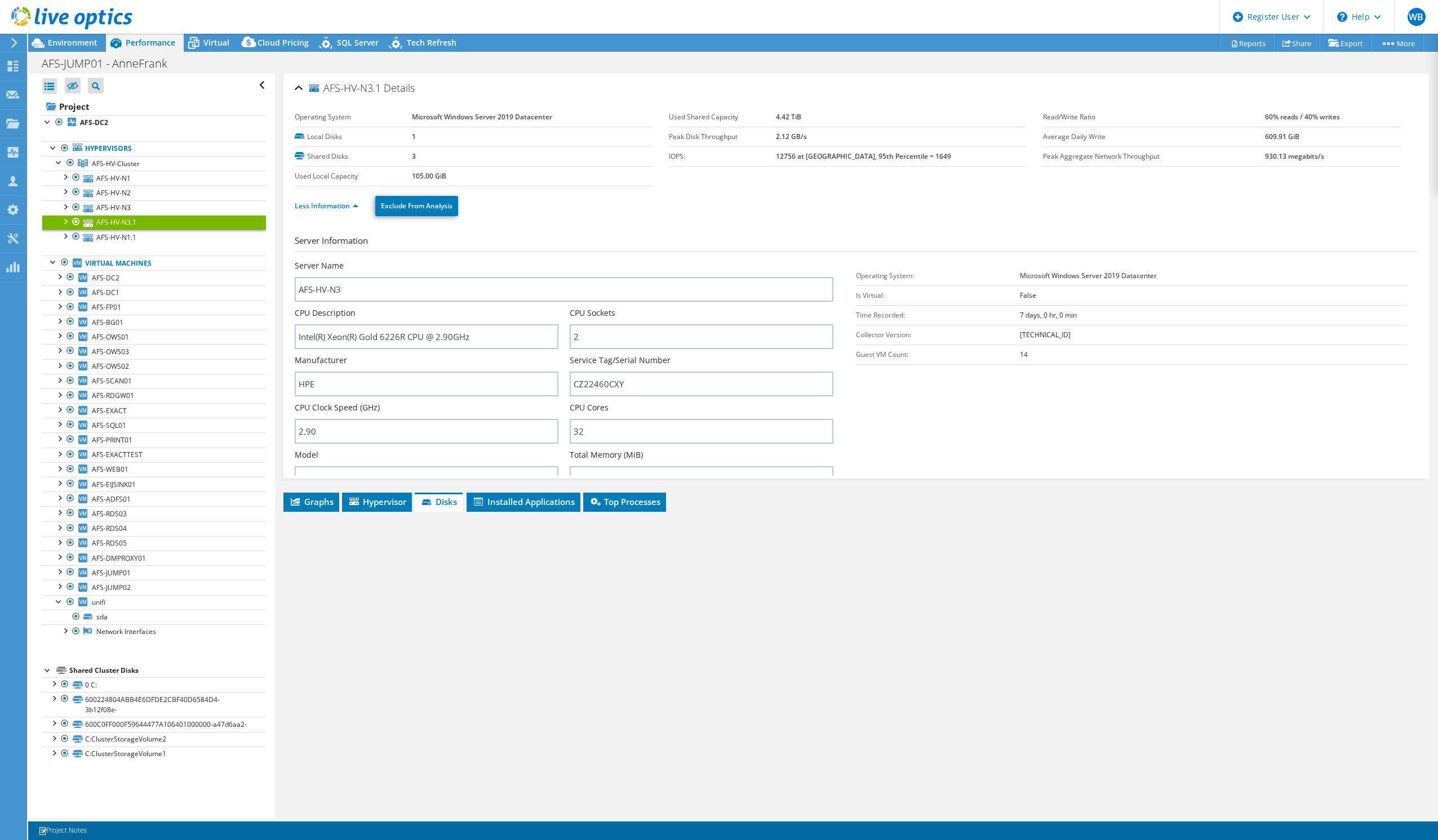
scroll to position [0, 0]
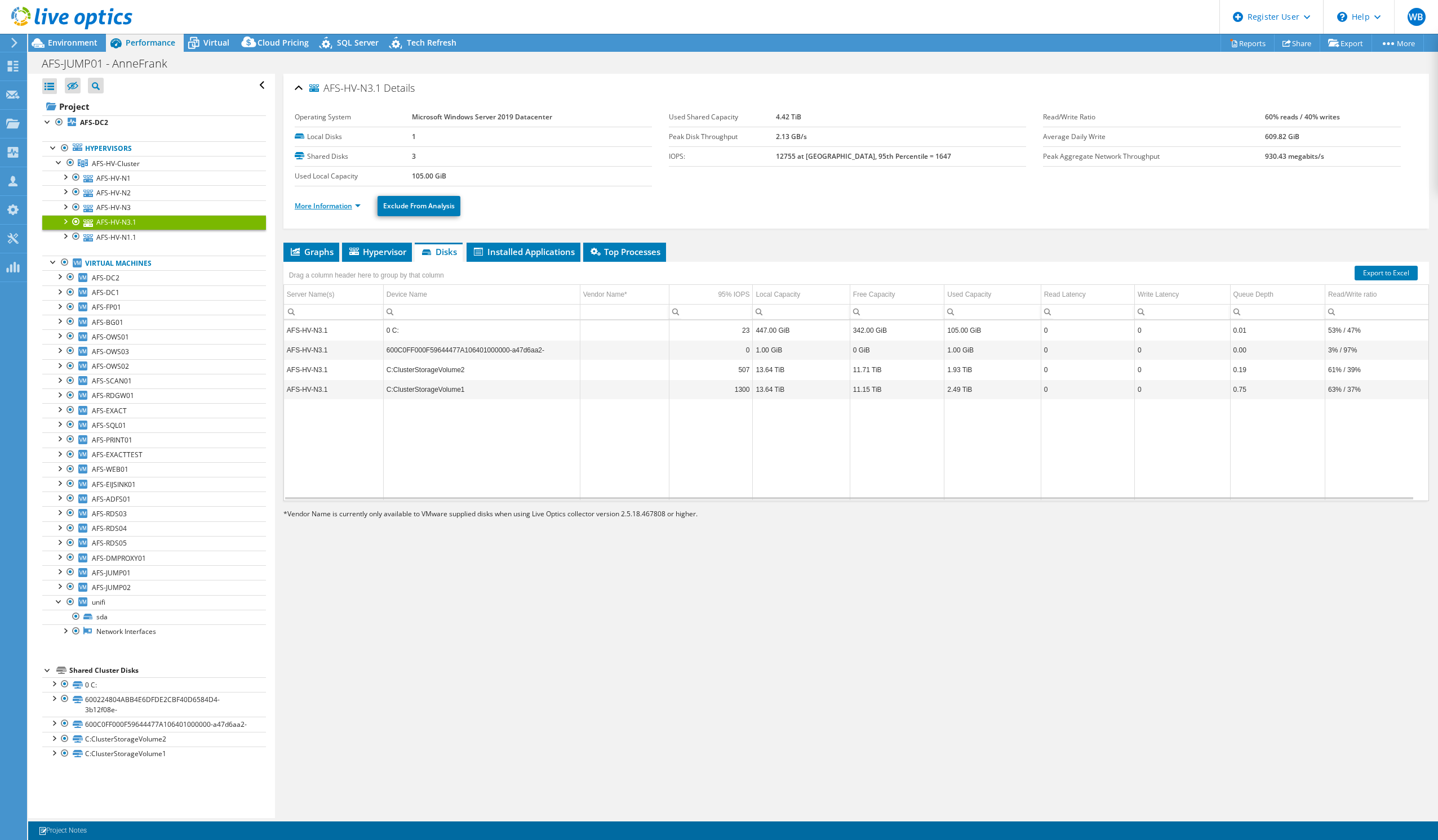
click at [323, 205] on link "More Information" at bounding box center [328, 205] width 66 height 10
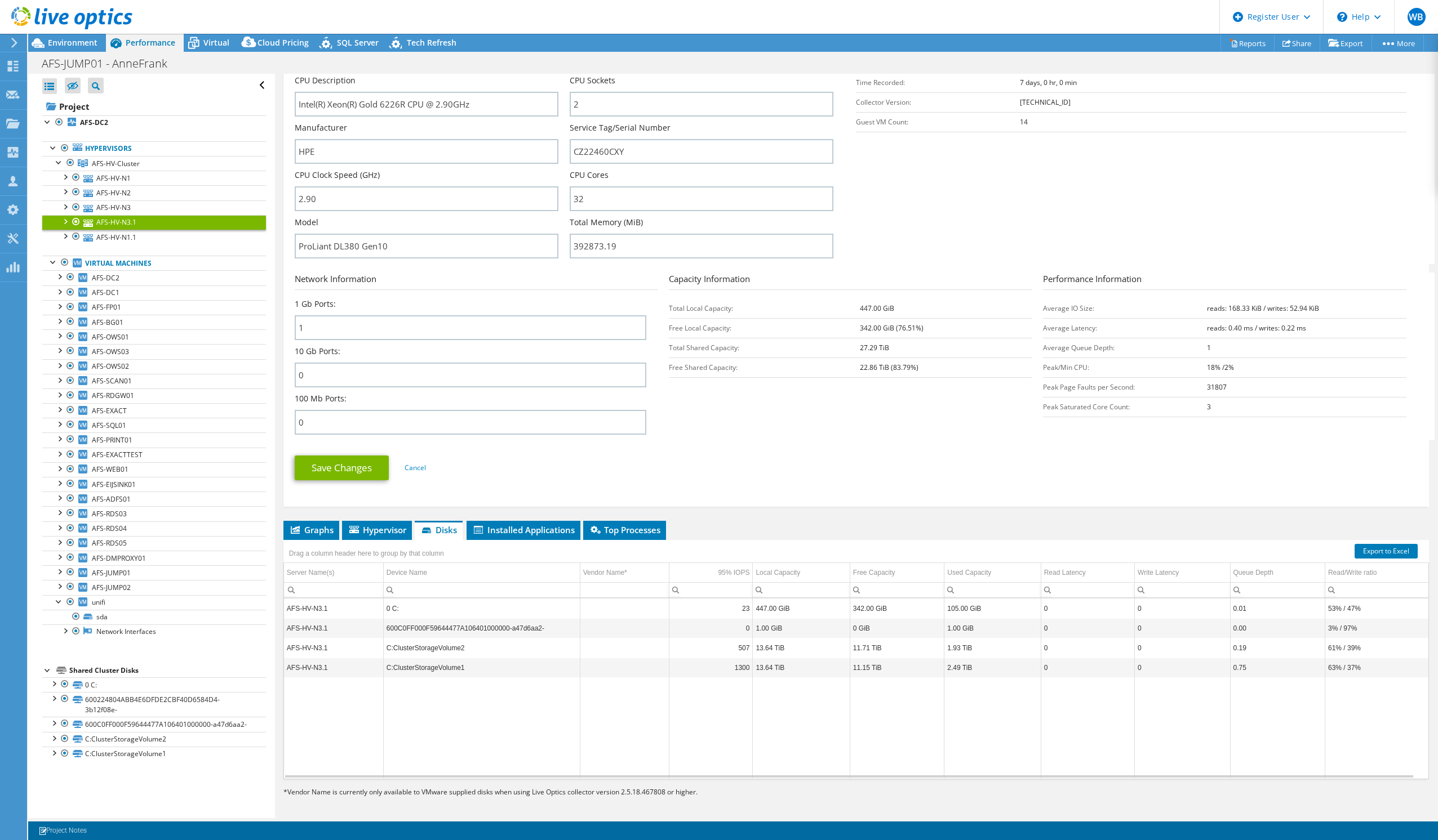
scroll to position [236, 0]
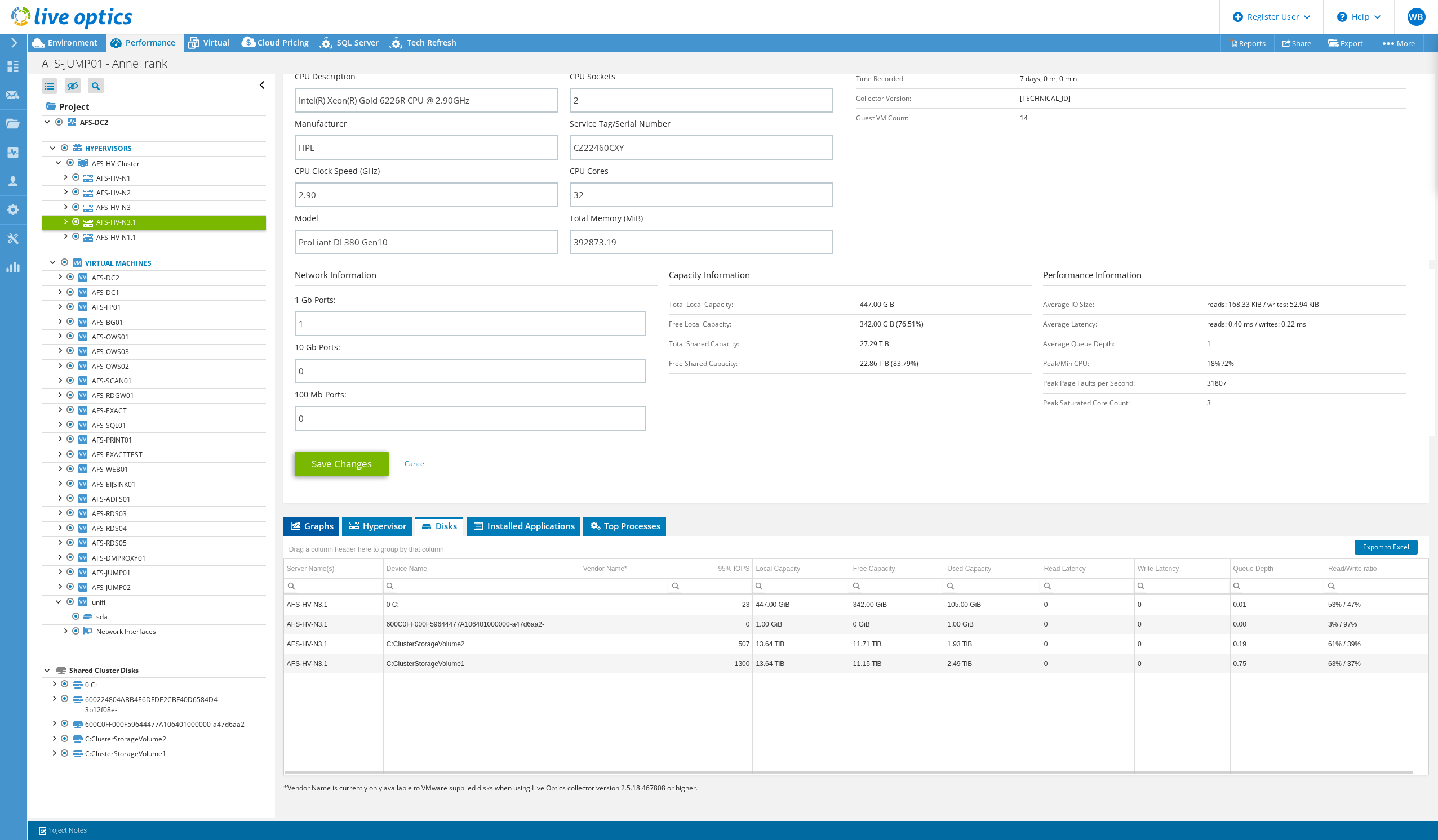
click at [329, 527] on span "Graphs" at bounding box center [312, 526] width 45 height 11
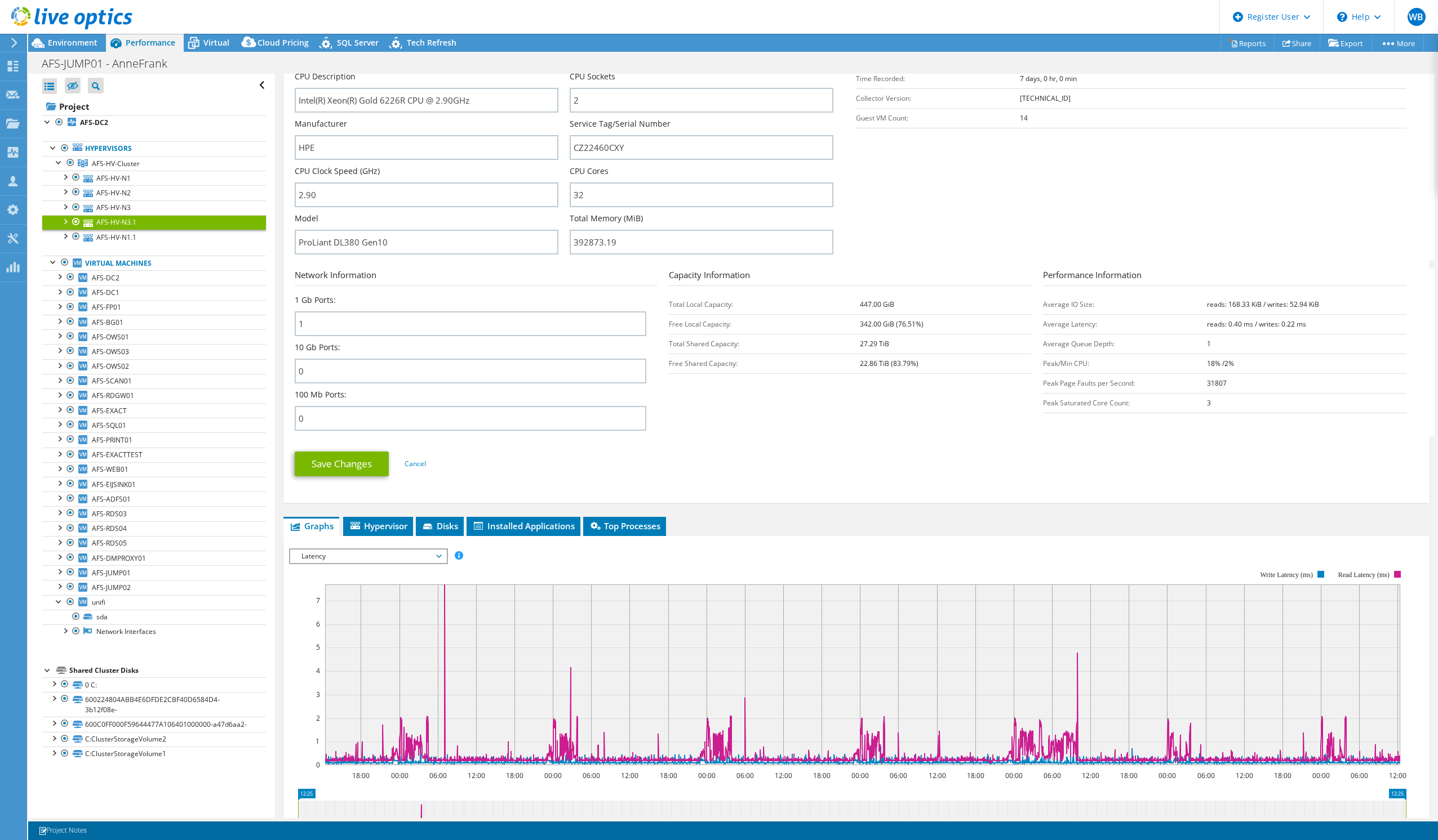
click at [374, 557] on span "Latency" at bounding box center [368, 556] width 145 height 13
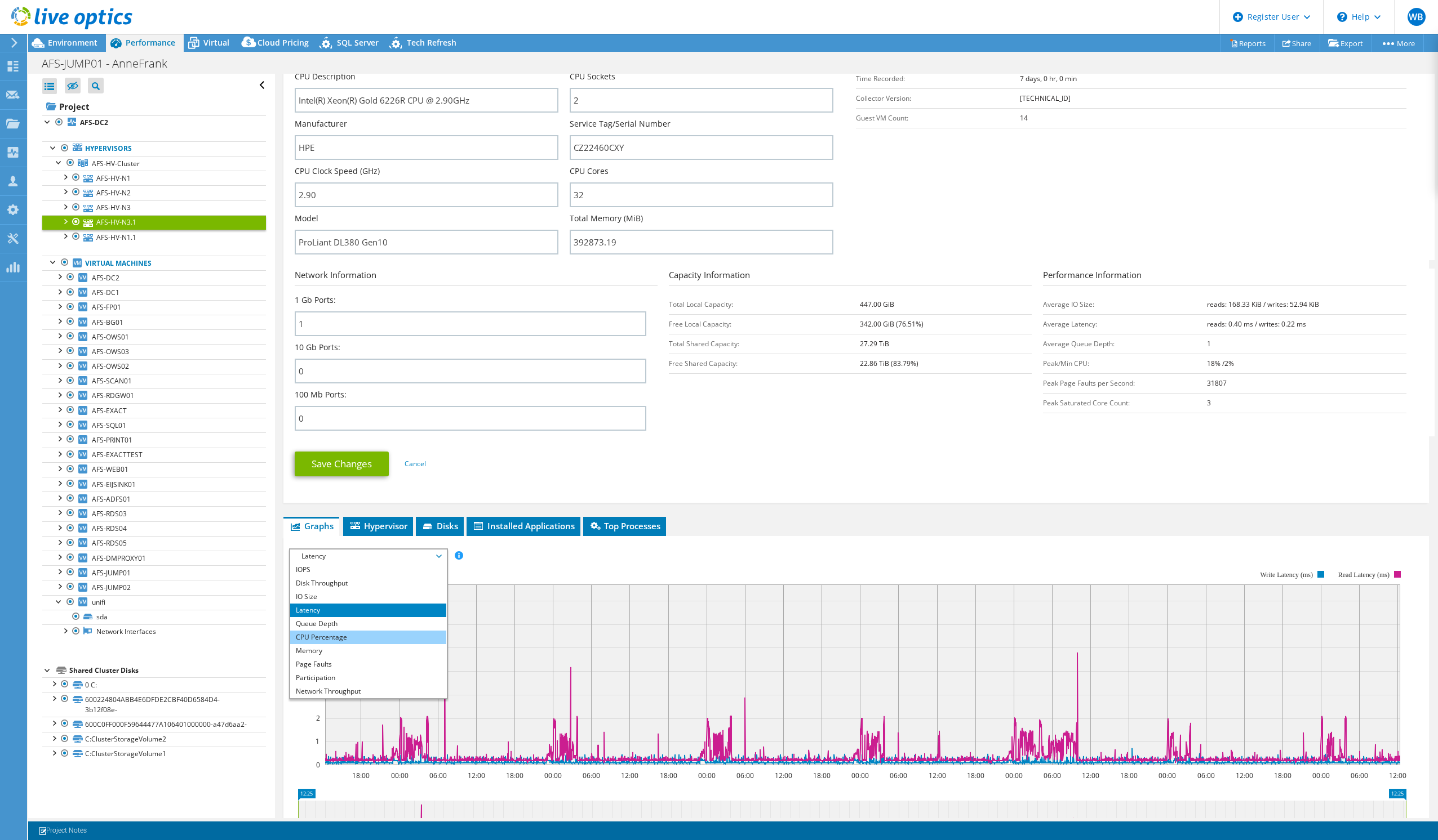
click at [357, 639] on li "CPU Percentage" at bounding box center [368, 637] width 156 height 13
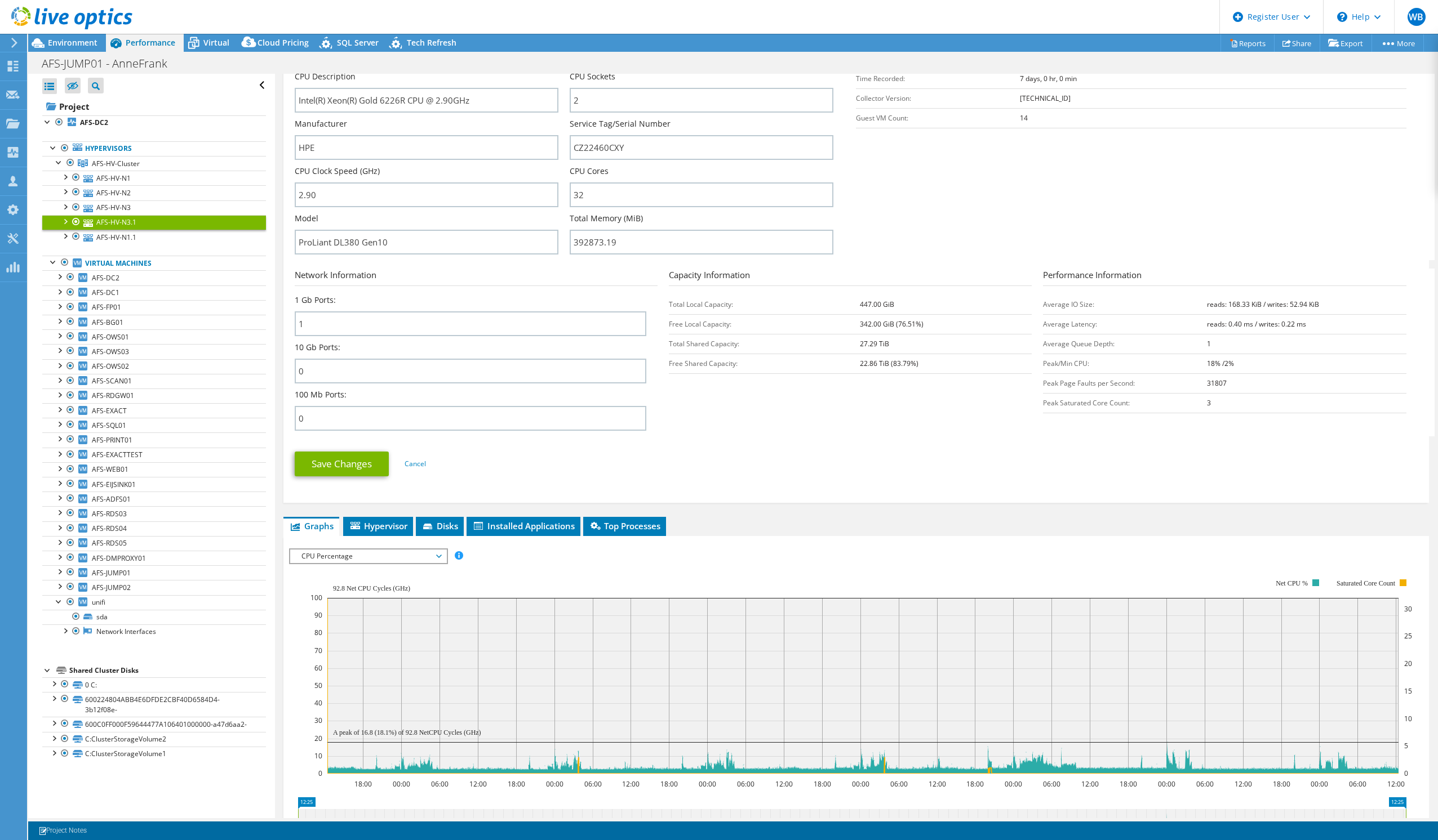
click at [397, 558] on span "CPU Percentage" at bounding box center [368, 556] width 145 height 13
click at [331, 557] on span "CPU Percentage" at bounding box center [368, 556] width 145 height 13
click at [332, 557] on span "CPU Percentage" at bounding box center [368, 556] width 145 height 13
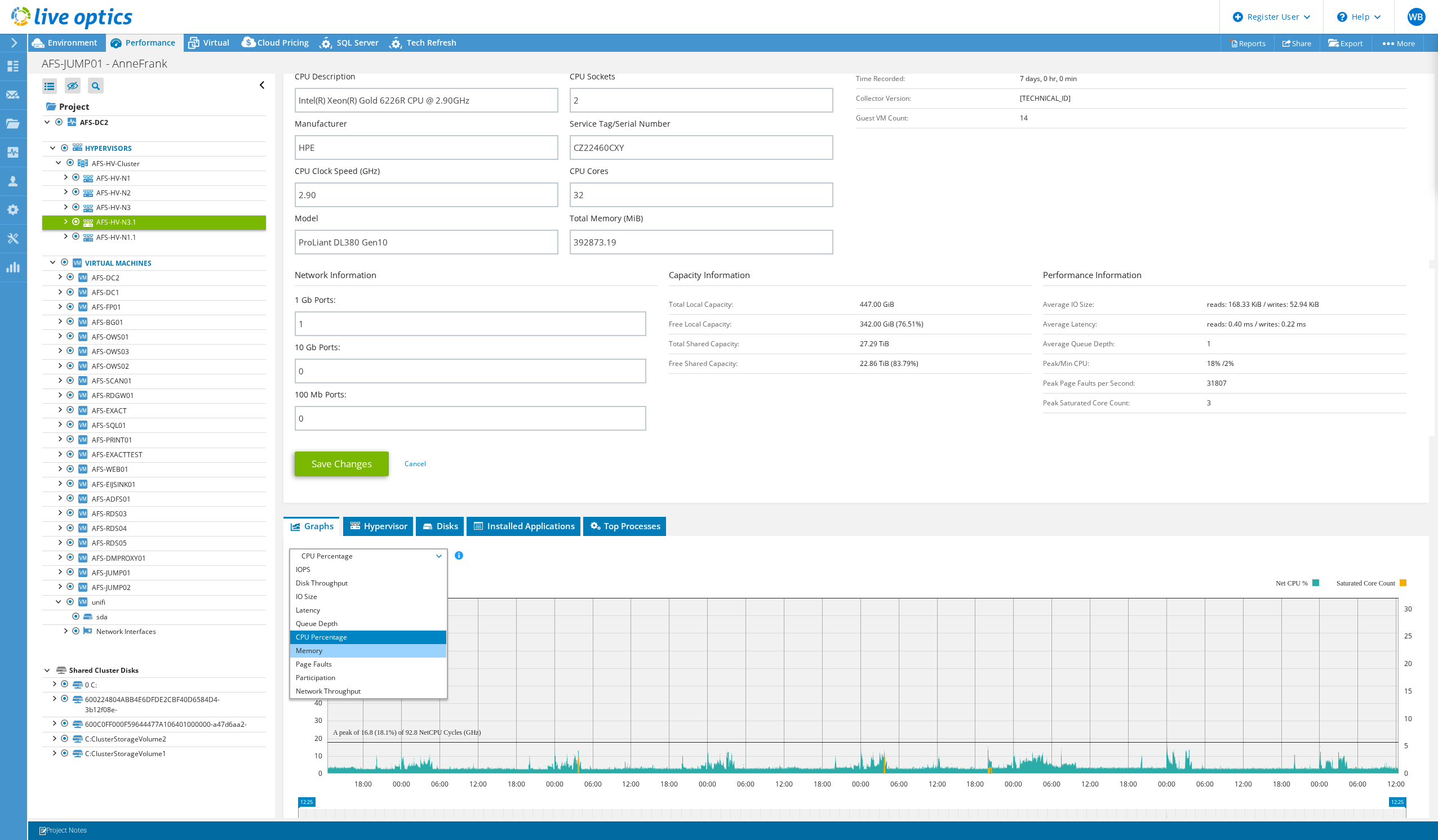
click at [325, 654] on li "Memory" at bounding box center [368, 651] width 156 height 13
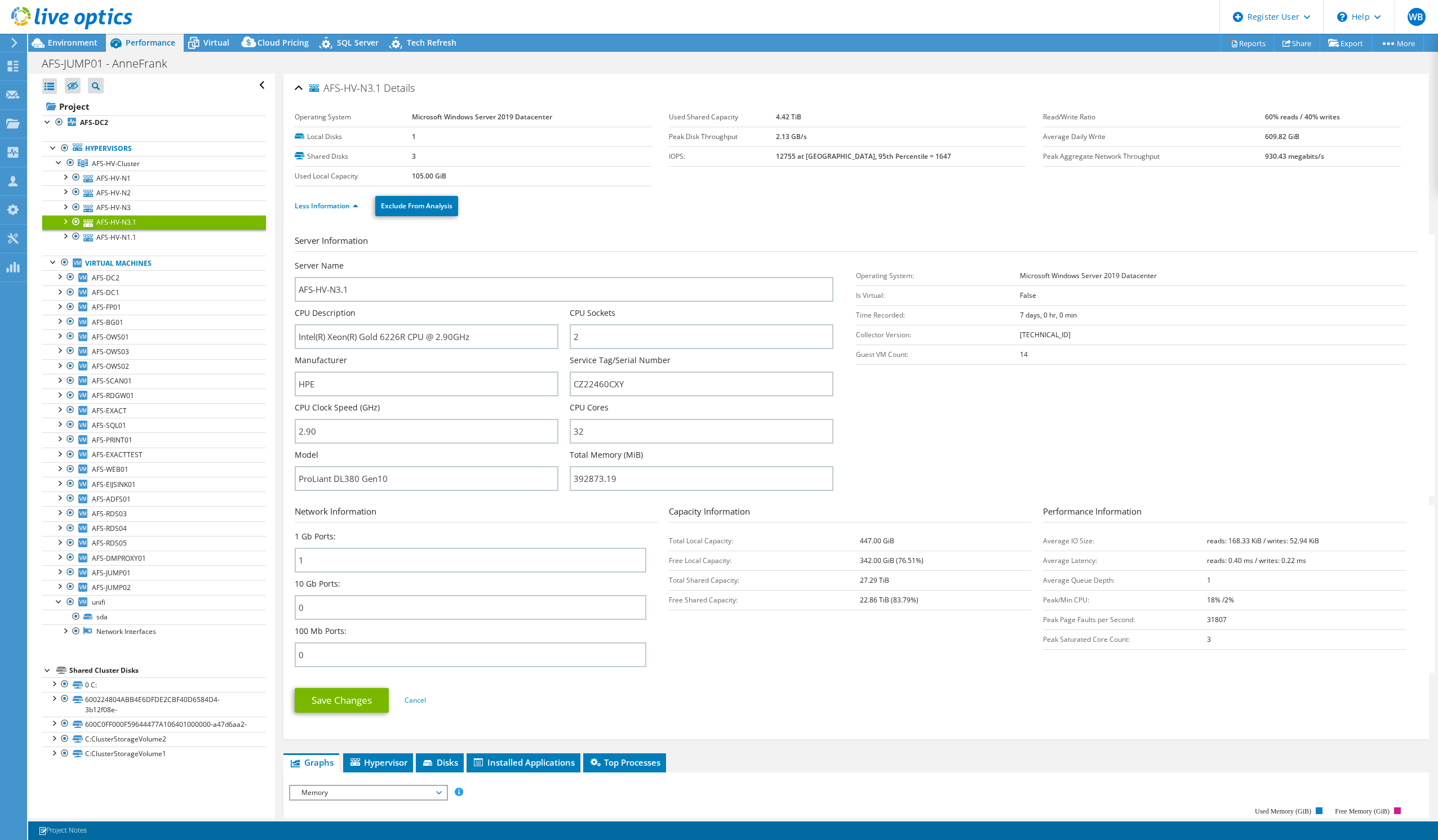
select select "EUFrankfurt"
select select "EUR"
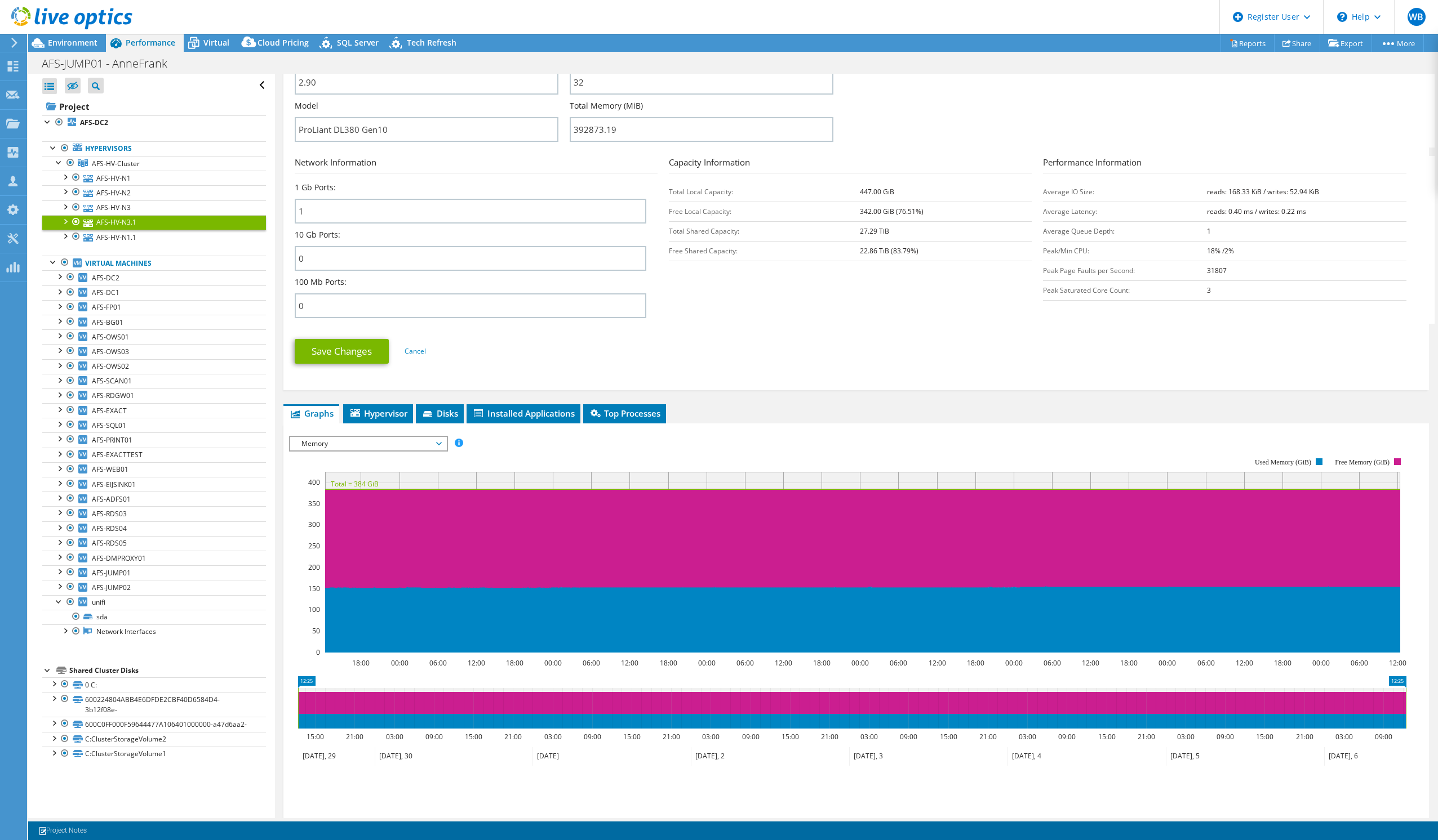
click at [362, 444] on span "Memory" at bounding box center [368, 444] width 145 height 13
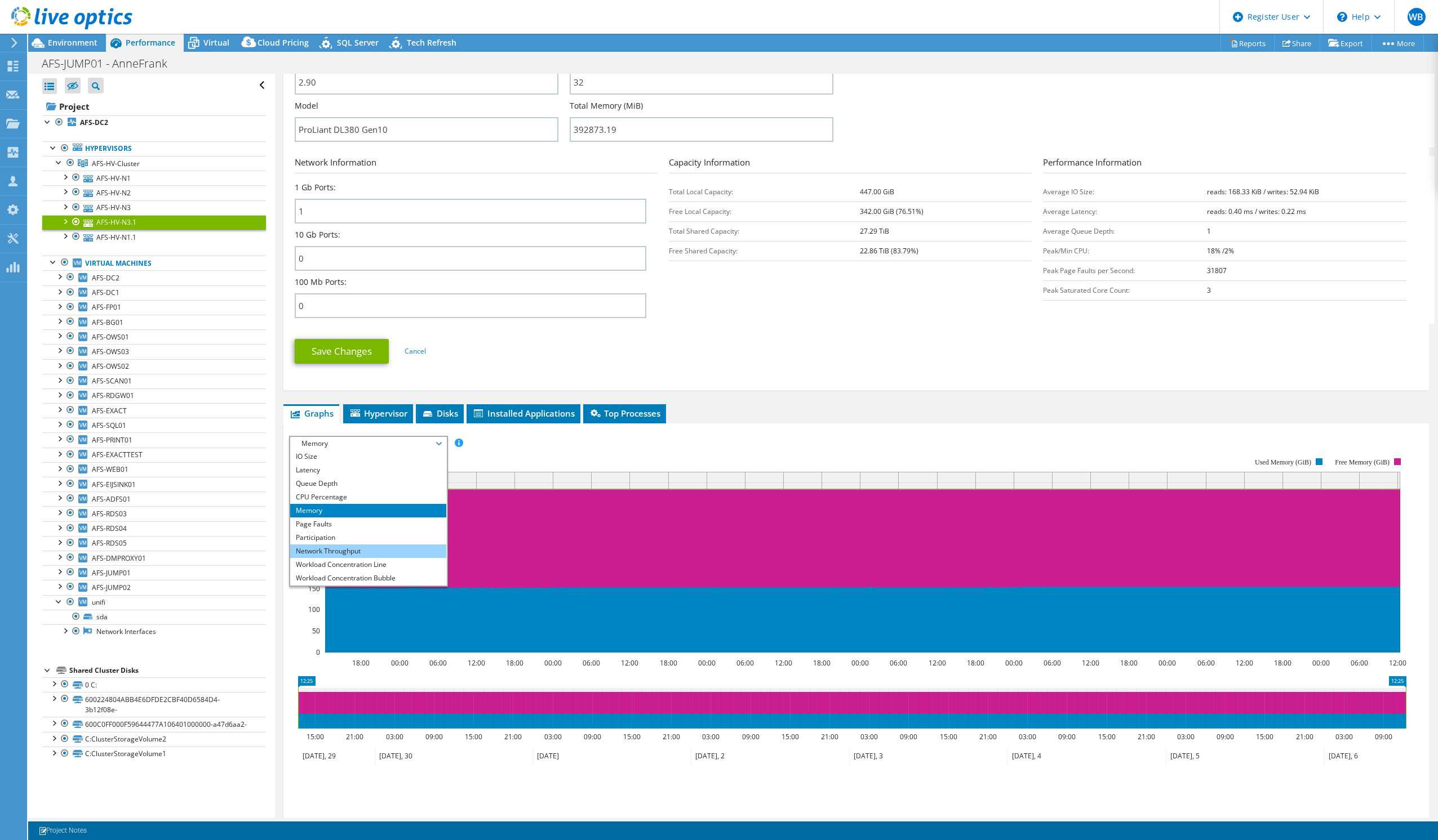
scroll to position [41, 0]
click at [341, 514] on li "Page Faults" at bounding box center [368, 511] width 156 height 13
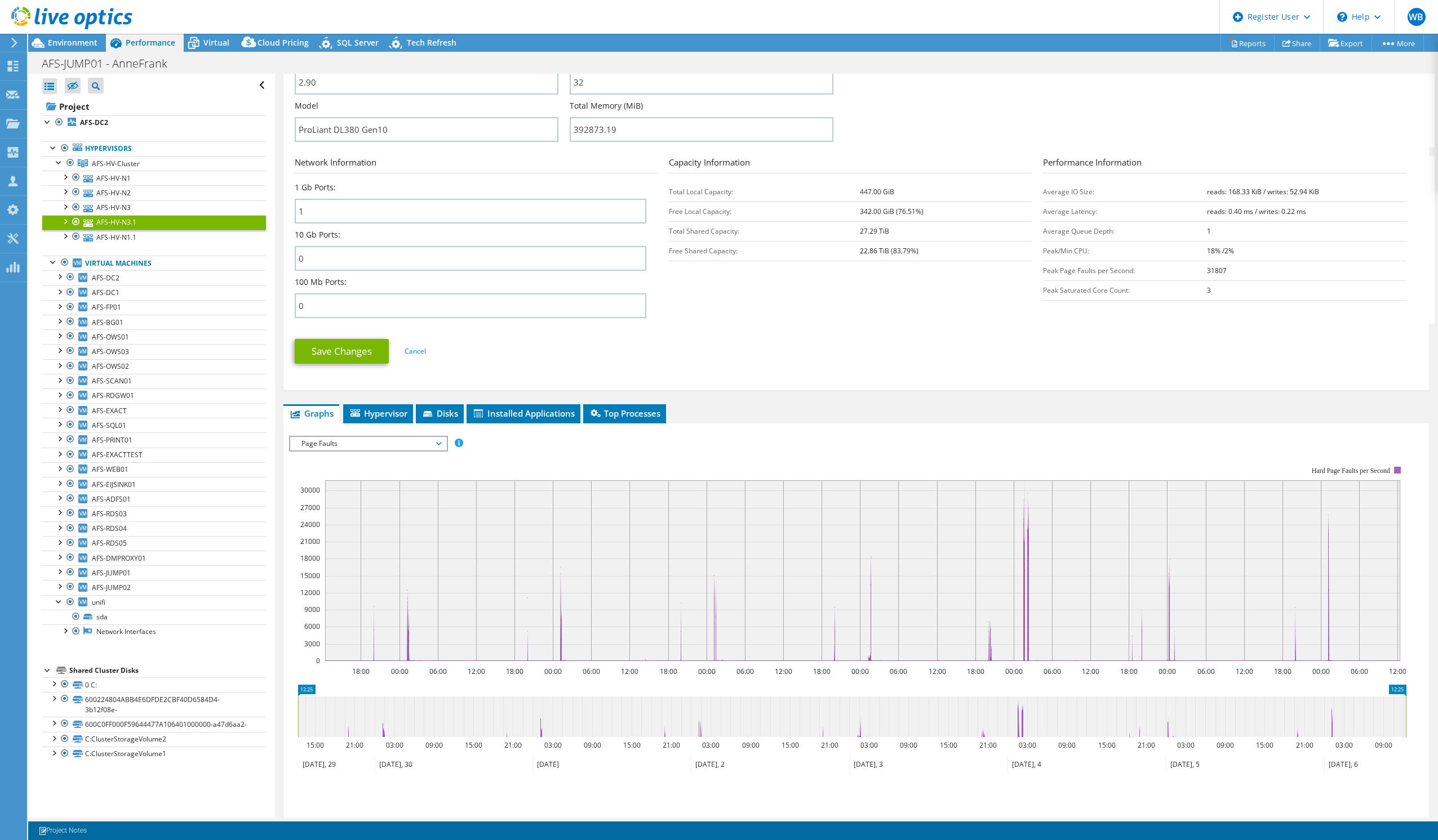
click at [766, 332] on div "Save Changes Cancel" at bounding box center [856, 351] width 1123 height 44
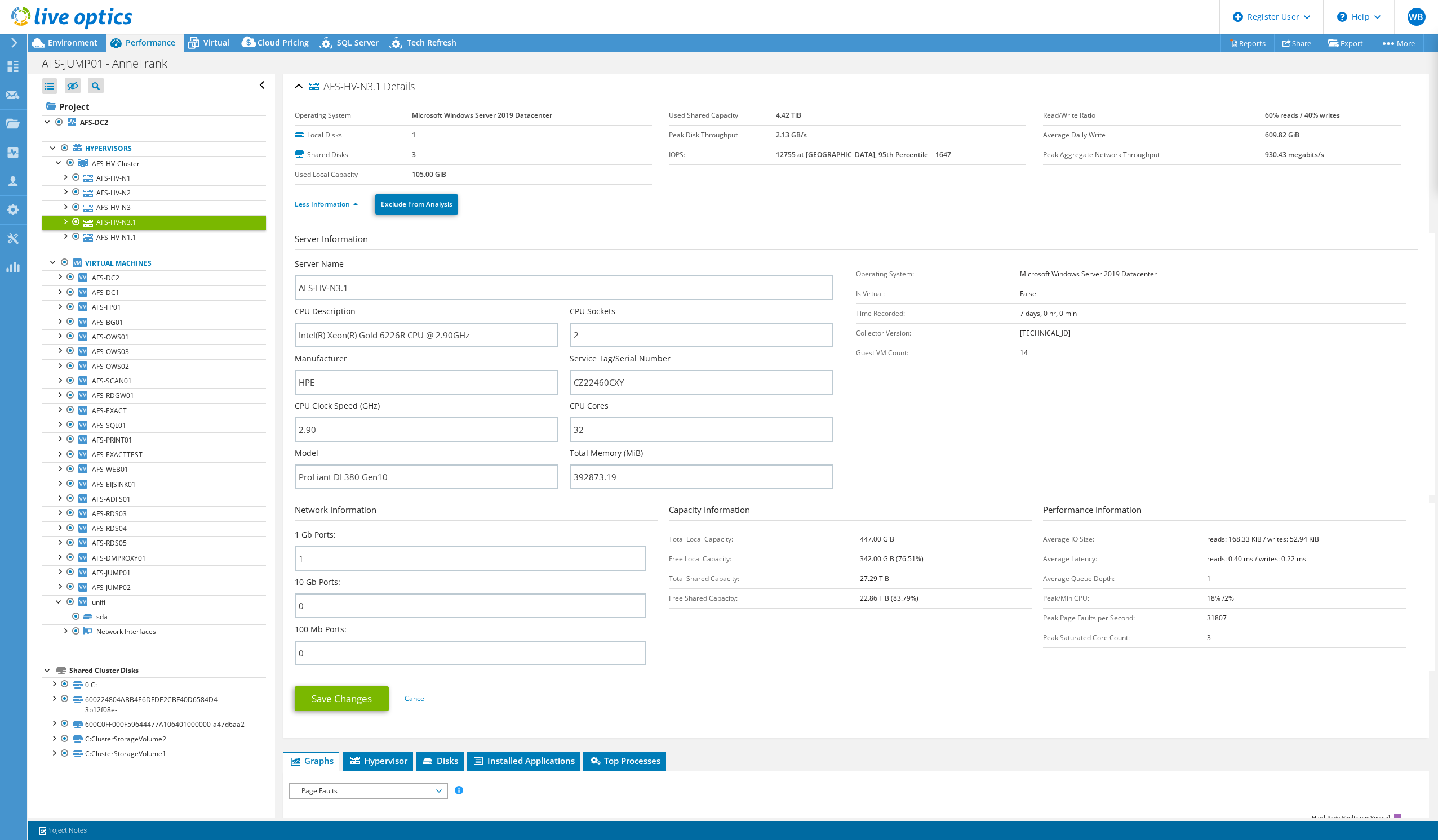
scroll to position [0, 0]
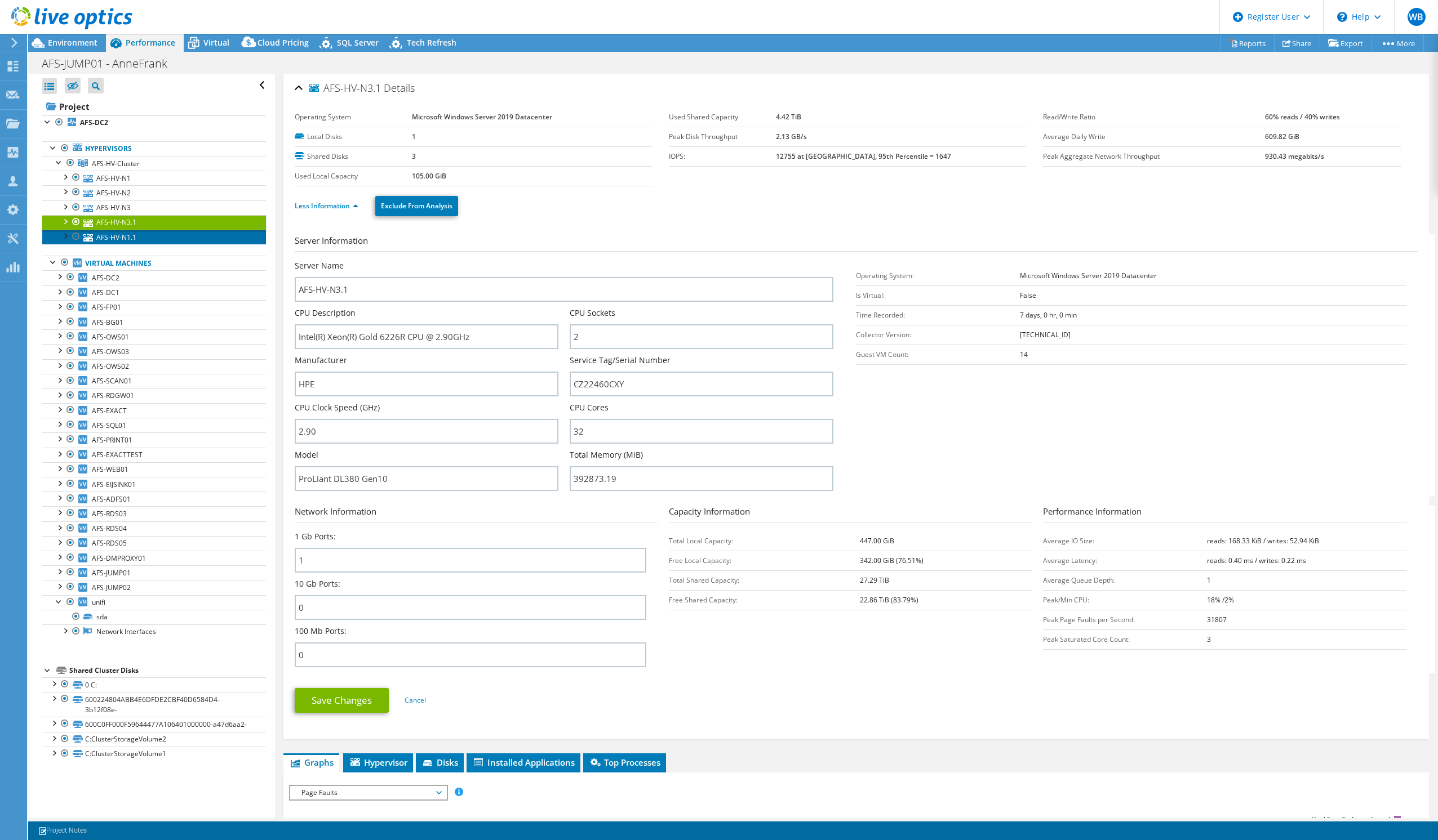
click at [112, 236] on link "AFS-HV-N1.1" at bounding box center [154, 237] width 224 height 15
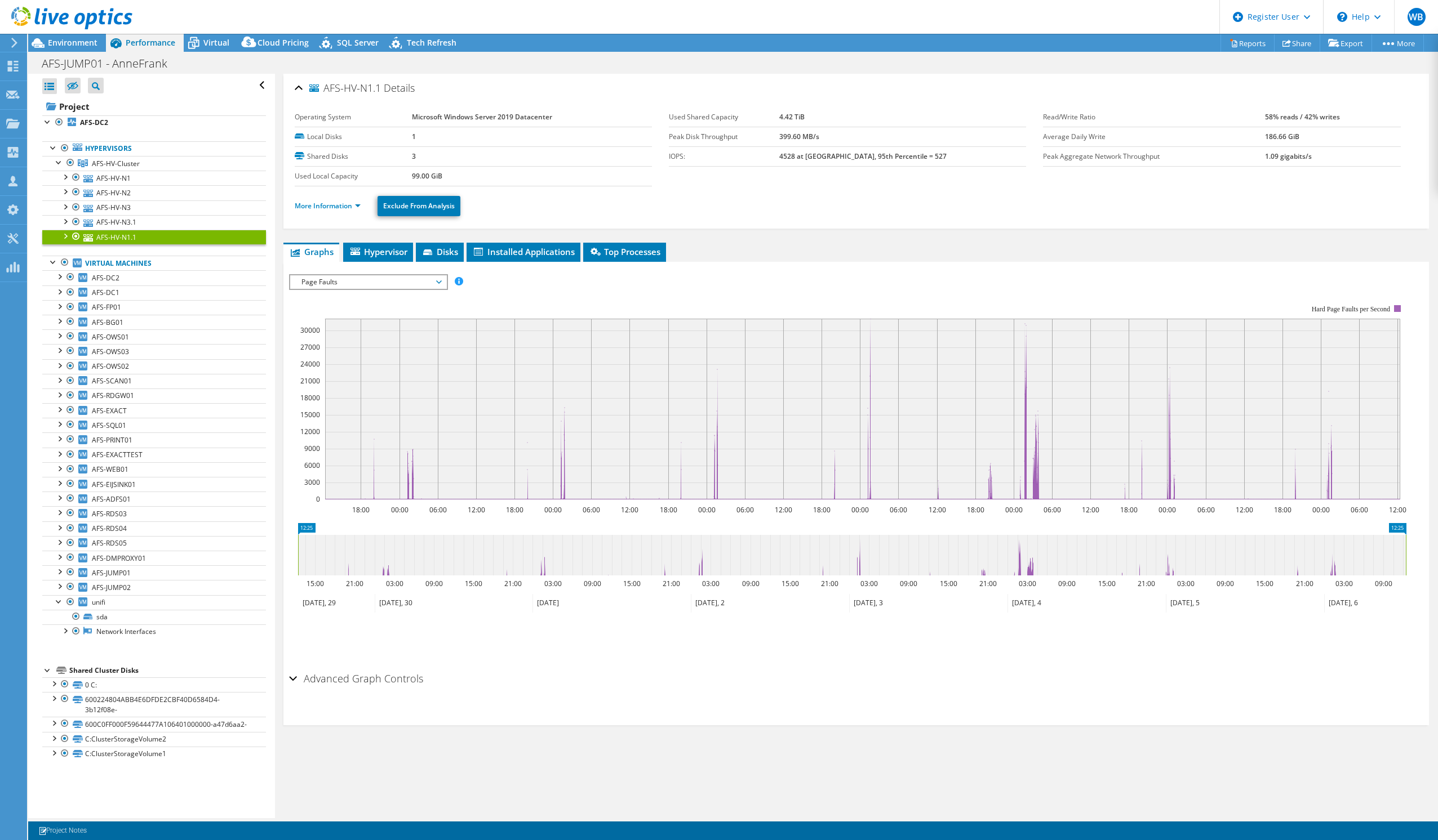
click at [402, 280] on span "Page Faults" at bounding box center [368, 281] width 145 height 13
click at [332, 359] on li "CPU Percentage" at bounding box center [368, 363] width 156 height 13
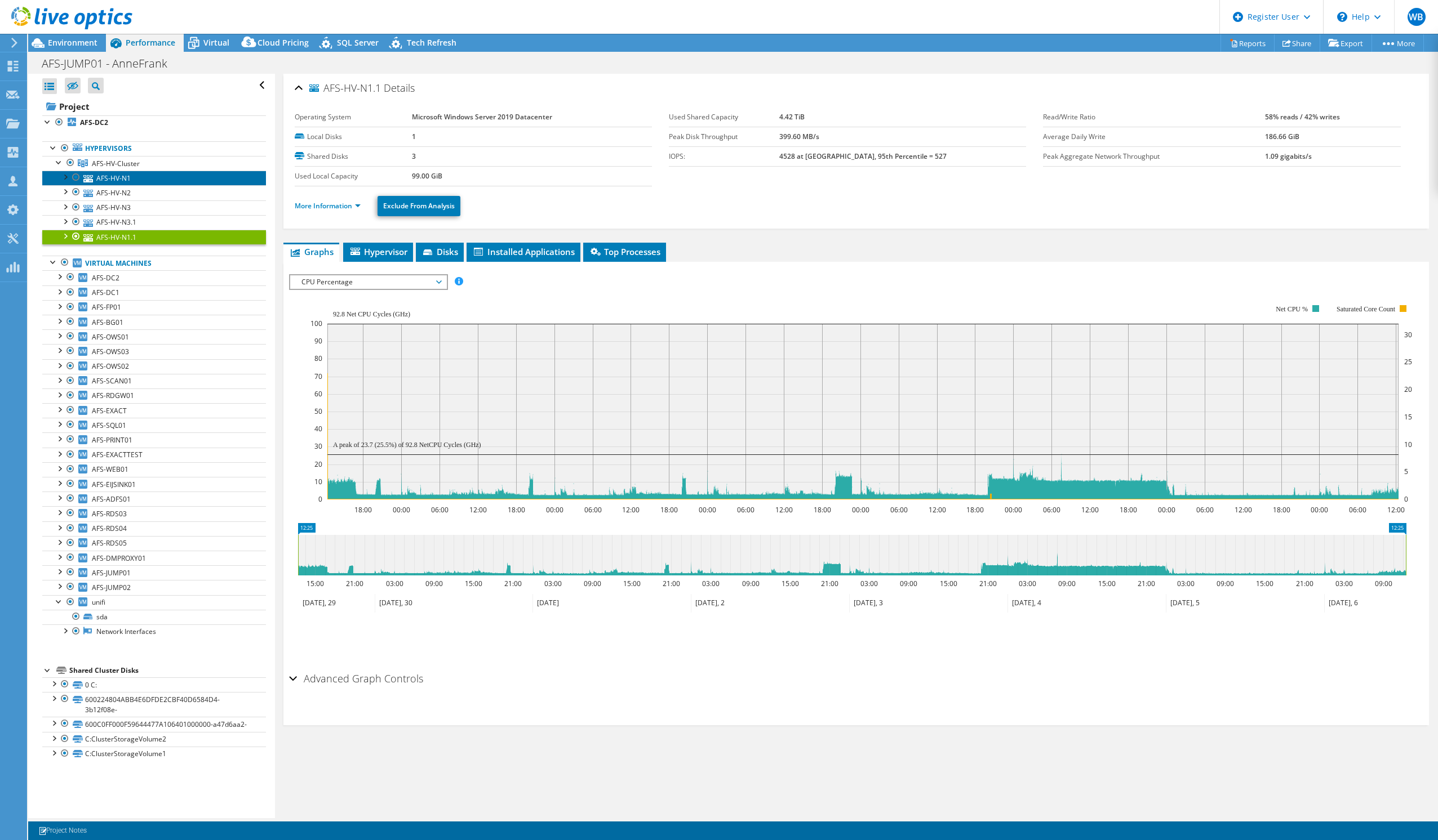
click at [93, 180] on link "AFS-HV-N1" at bounding box center [154, 178] width 224 height 15
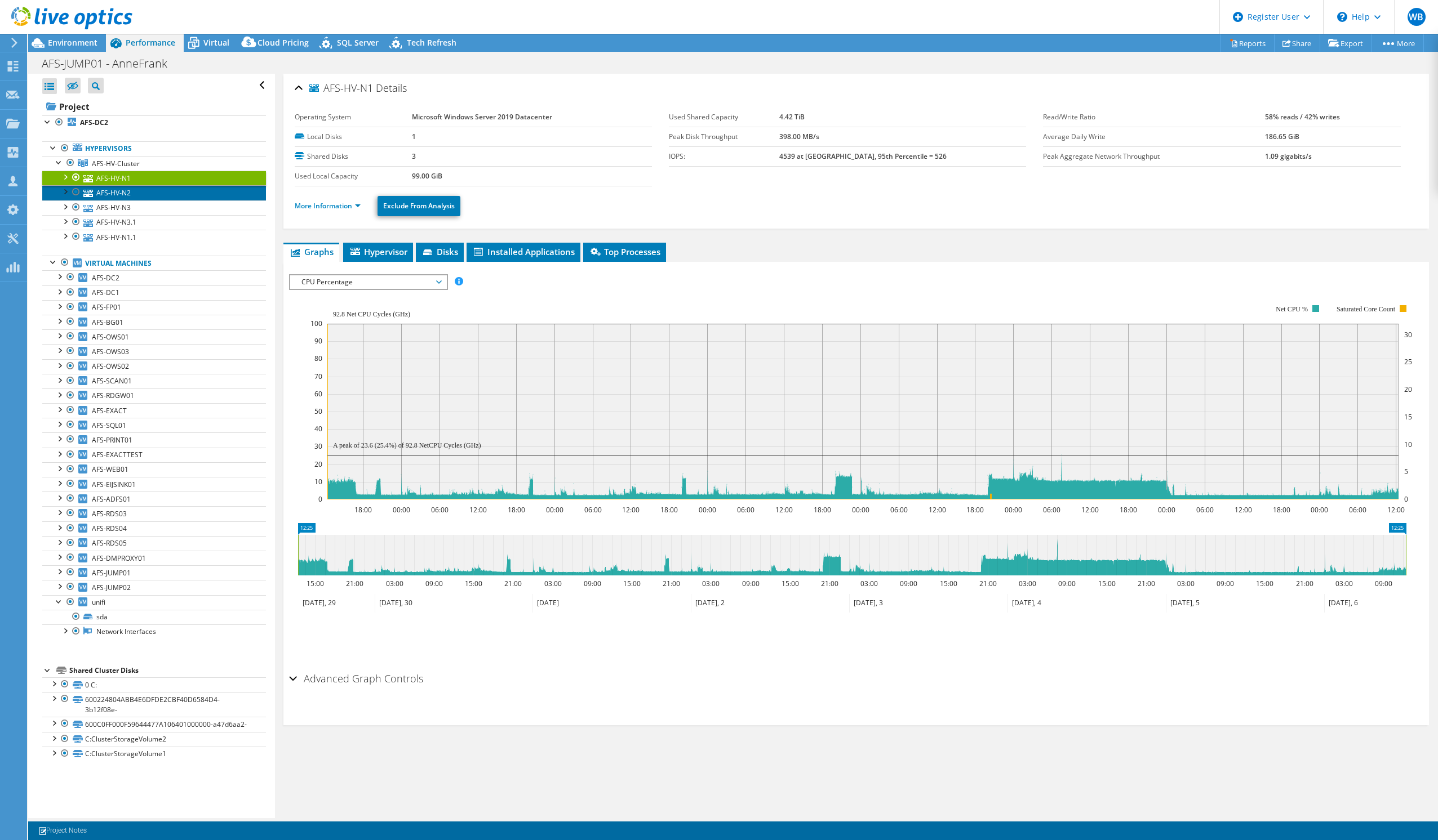
click at [114, 191] on link "AFS-HV-N2" at bounding box center [154, 193] width 224 height 15
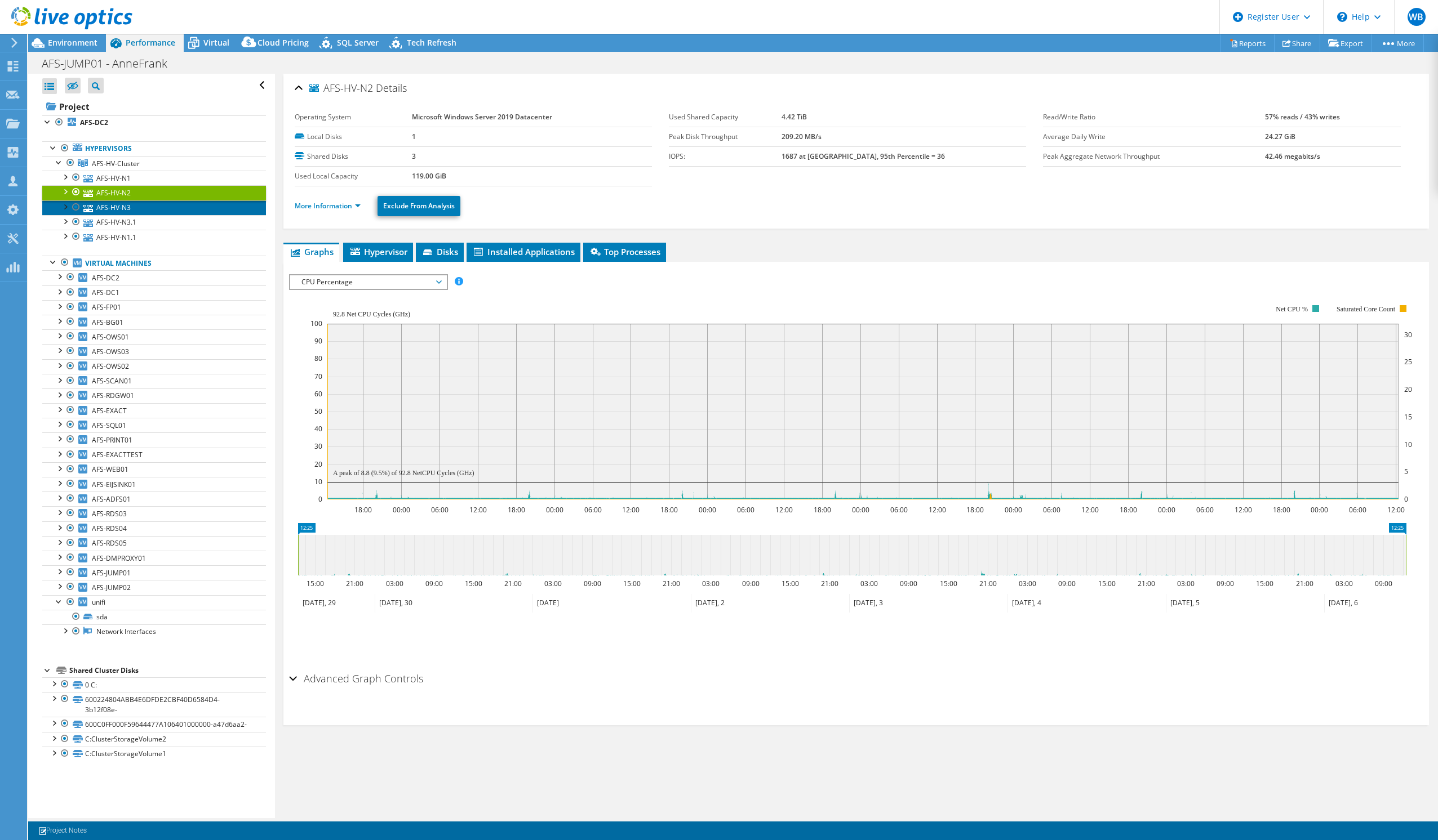
click at [113, 201] on link "AFS-HV-N3" at bounding box center [154, 208] width 224 height 15
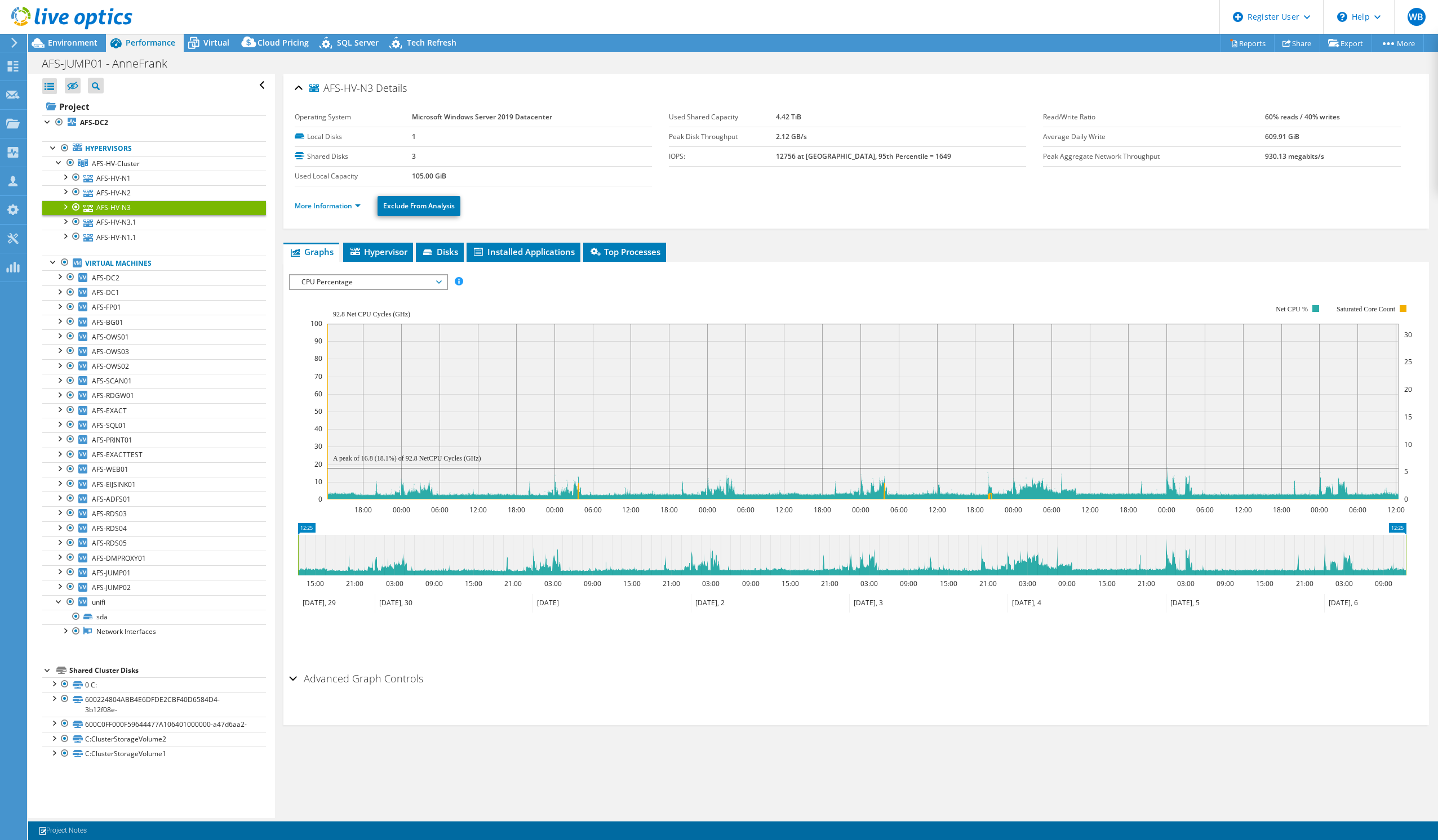
click at [315, 24] on header "WB Dell User Walther Blom Walther.Blom@dell.com Dell My Profile Log Out \n Help…" at bounding box center [719, 17] width 1438 height 34
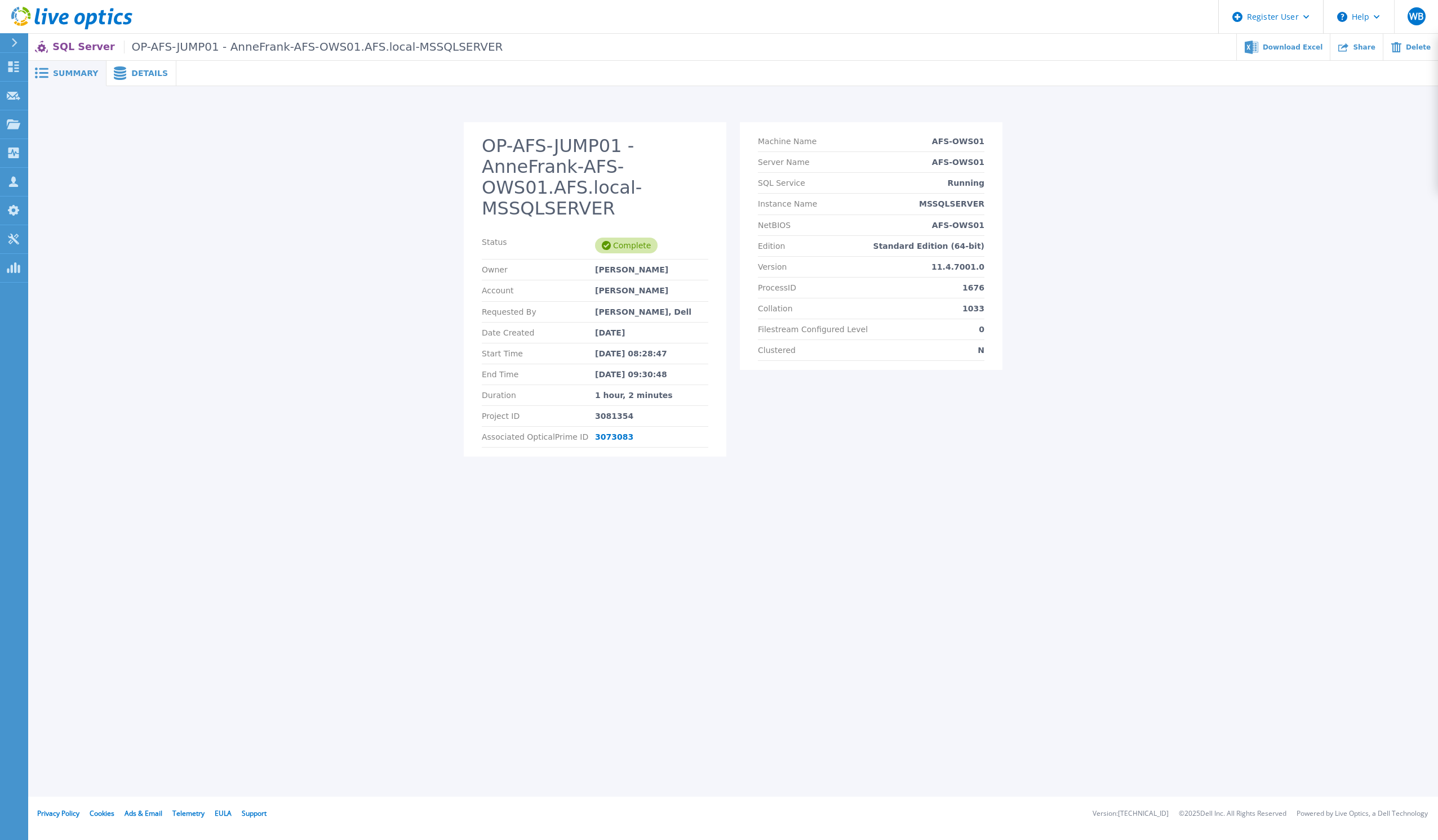
click at [134, 71] on span "Details" at bounding box center [150, 73] width 37 height 8
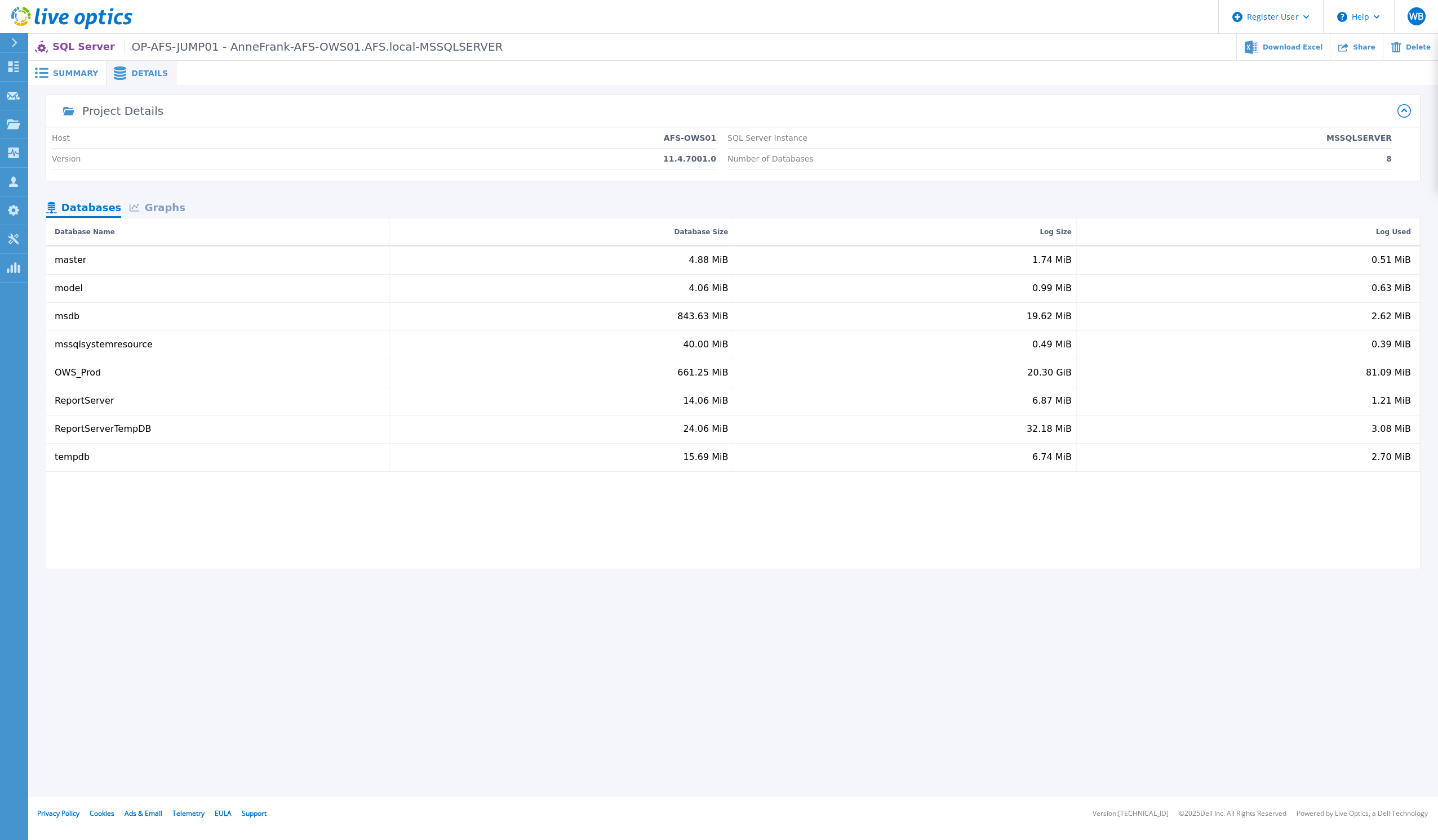
click at [163, 210] on div "Graphs" at bounding box center [157, 208] width 72 height 20
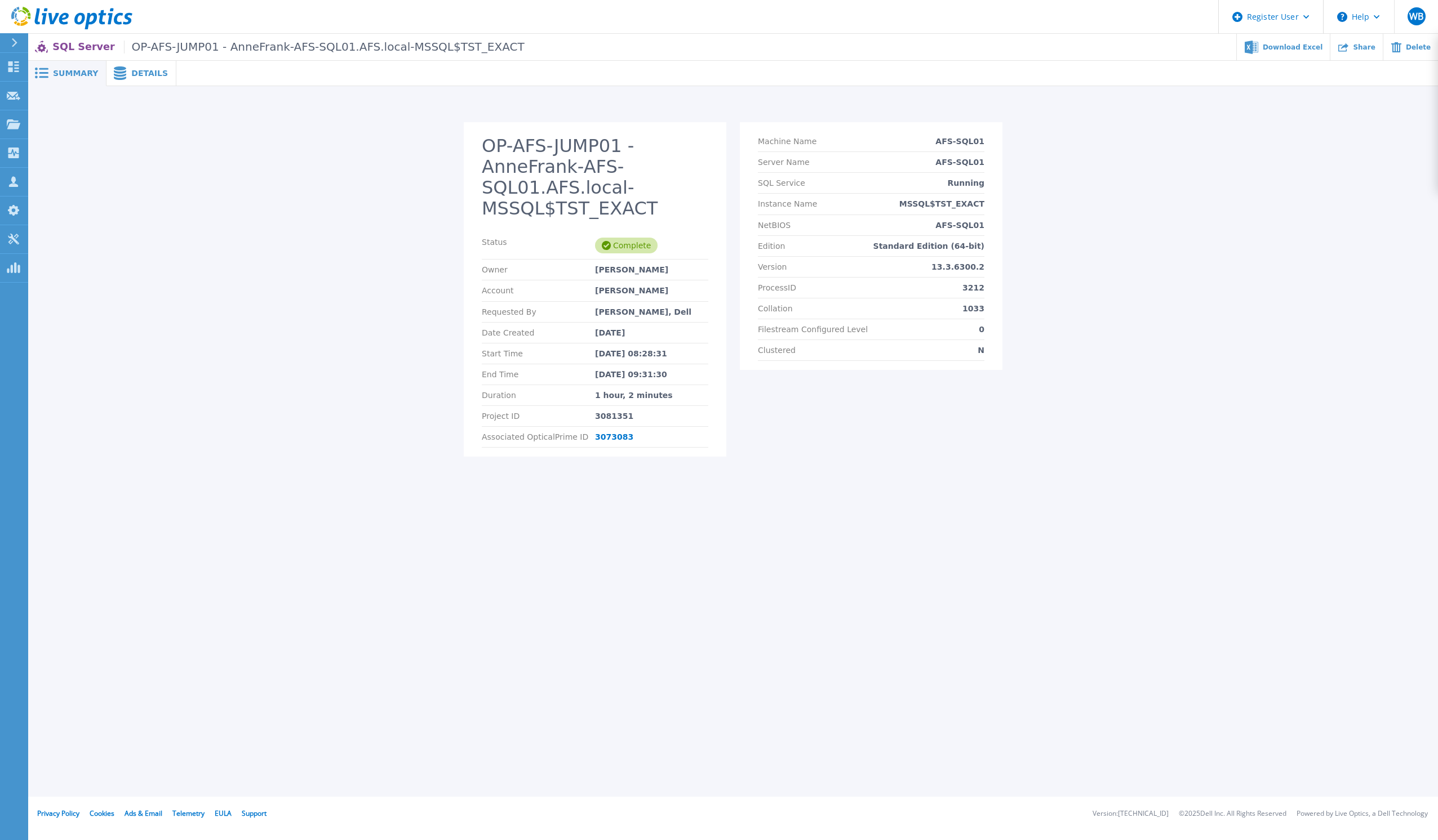
click at [136, 71] on span "Details" at bounding box center [150, 73] width 37 height 8
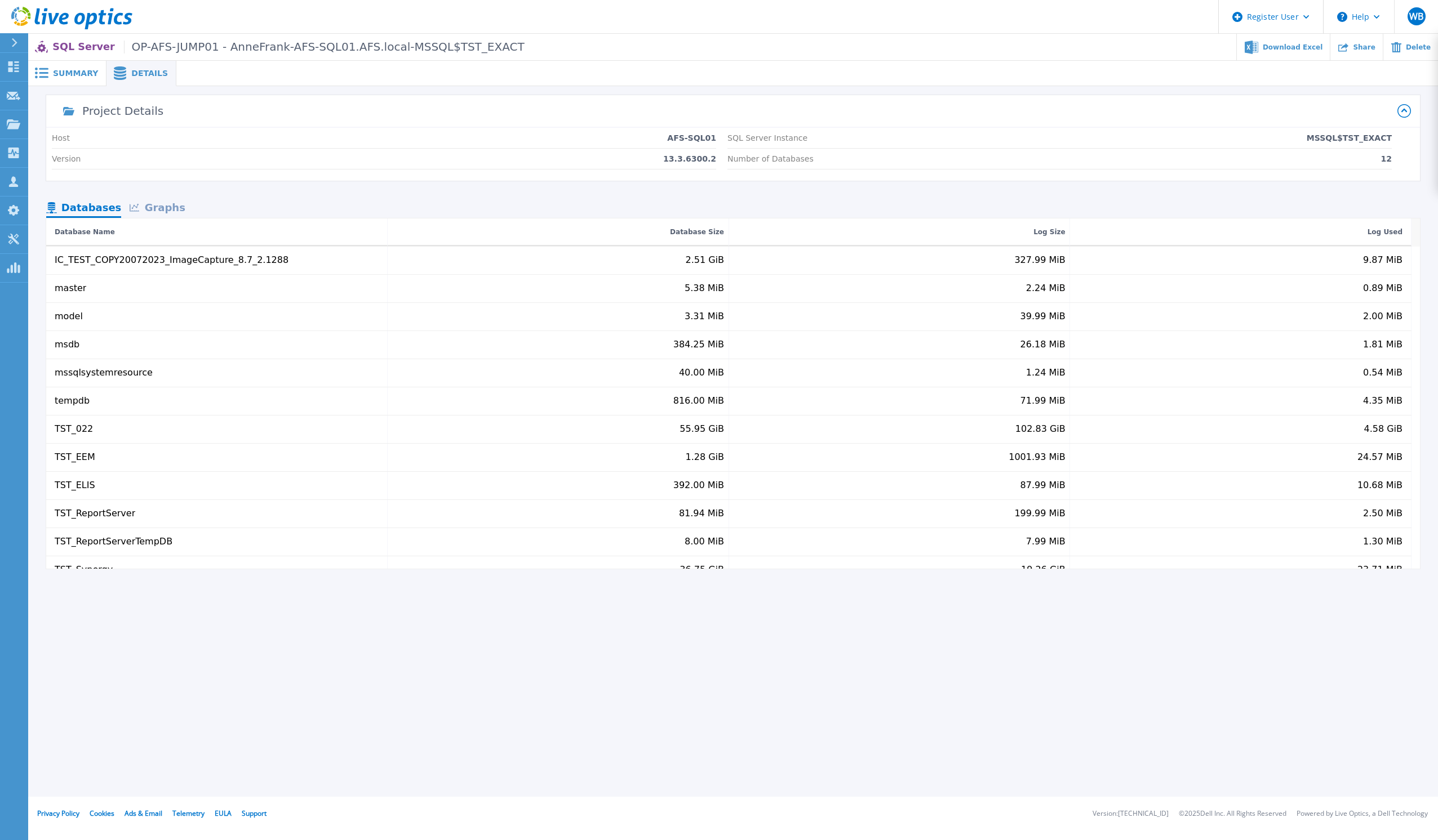
click at [156, 212] on div "Graphs" at bounding box center [157, 208] width 72 height 20
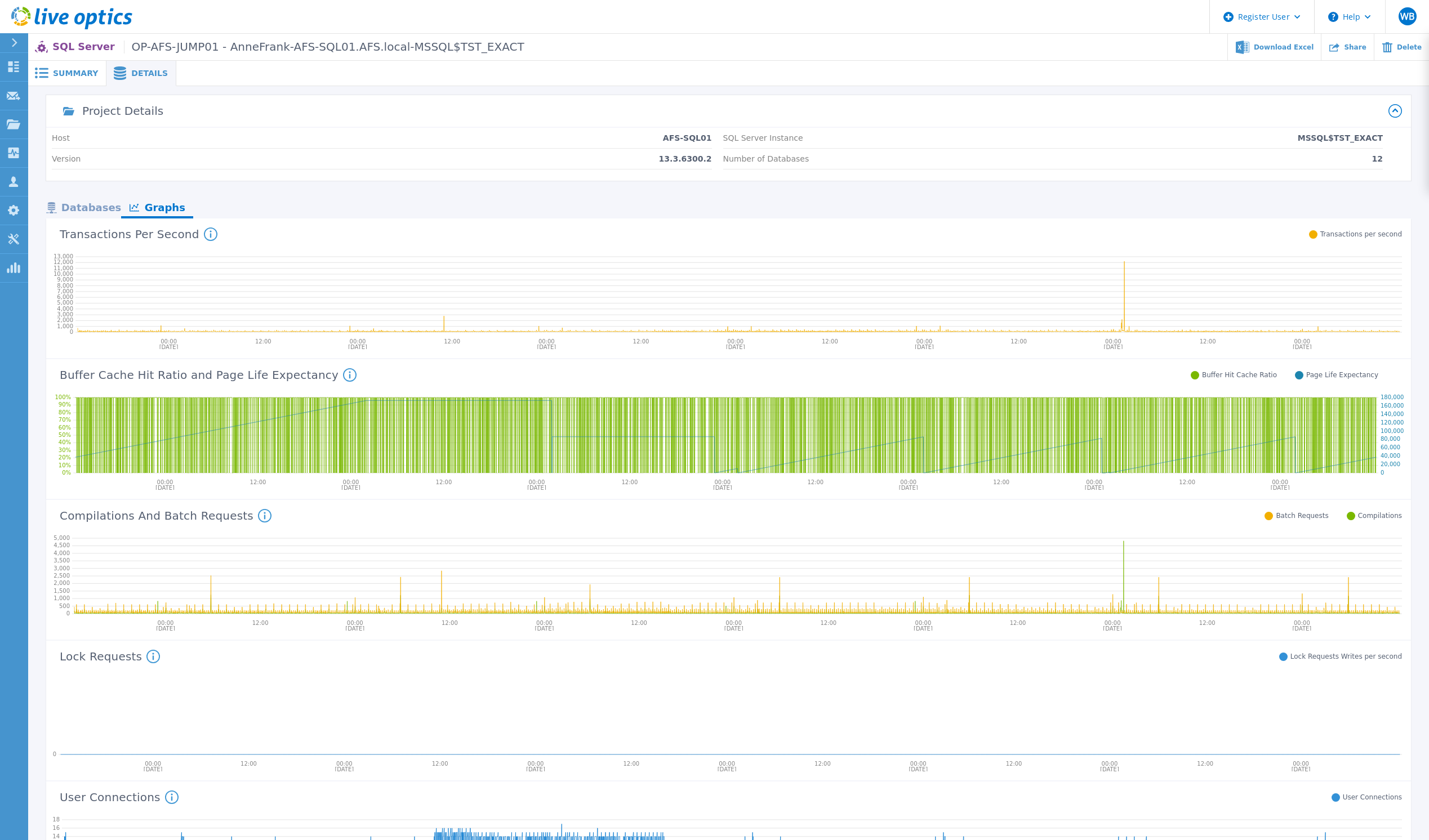
click at [41, 363] on div "Project Details Host AFS-SQL01 Version 13.3.6300.2 SQL Server Instance MSSQL$TS…" at bounding box center [728, 509] width 1400 height 827
